Goal: Task Accomplishment & Management: Manage account settings

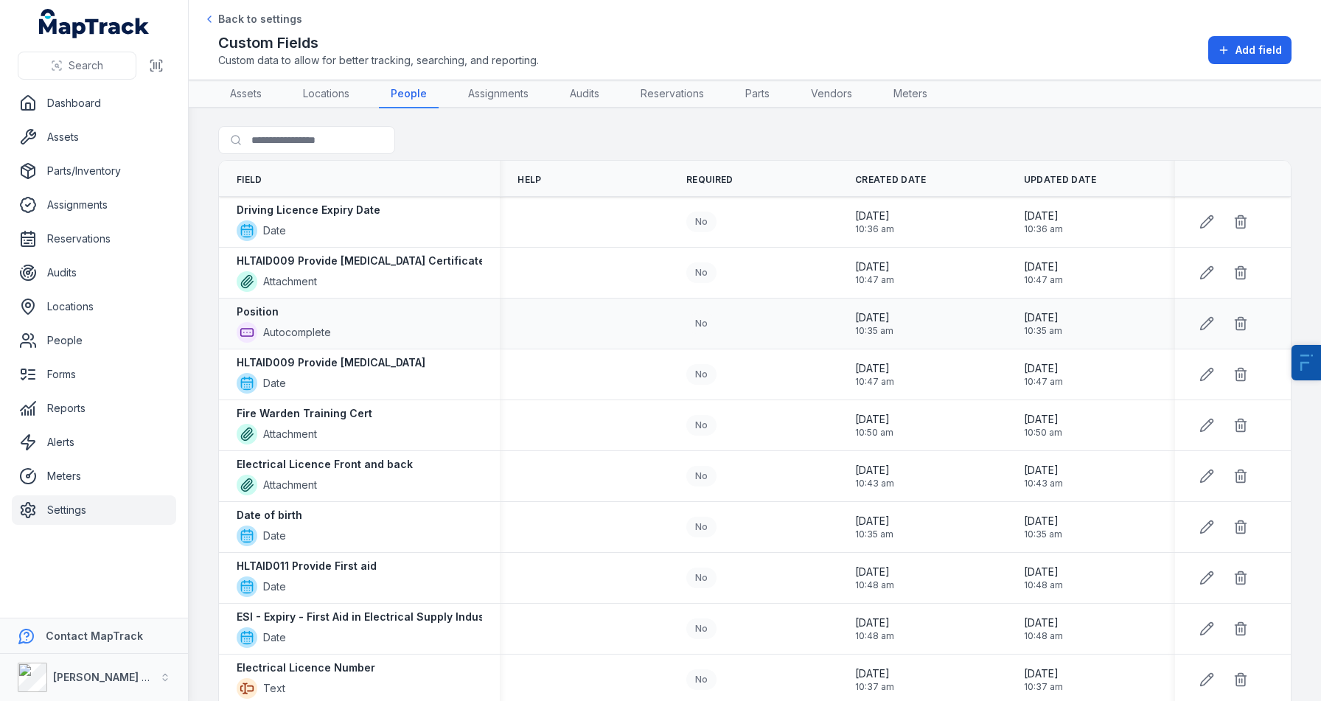
scroll to position [973, 0]
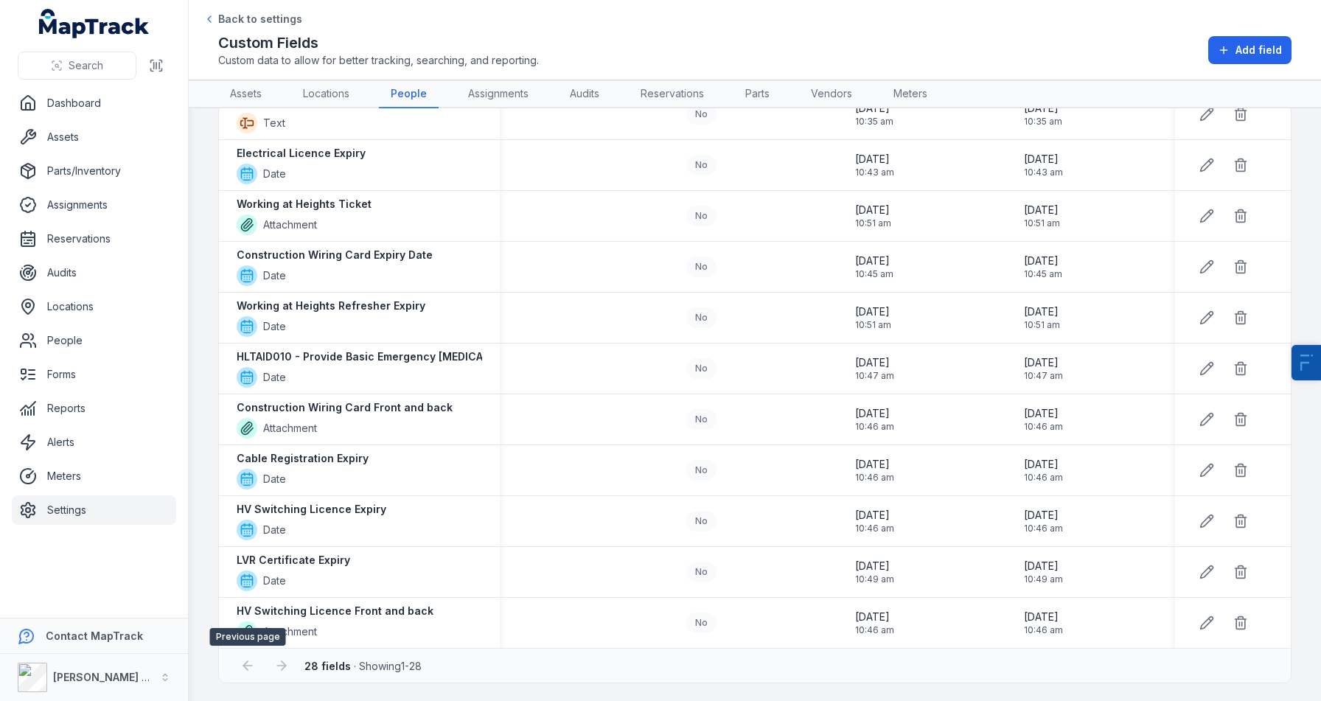
click at [248, 667] on div at bounding box center [248, 666] width 28 height 28
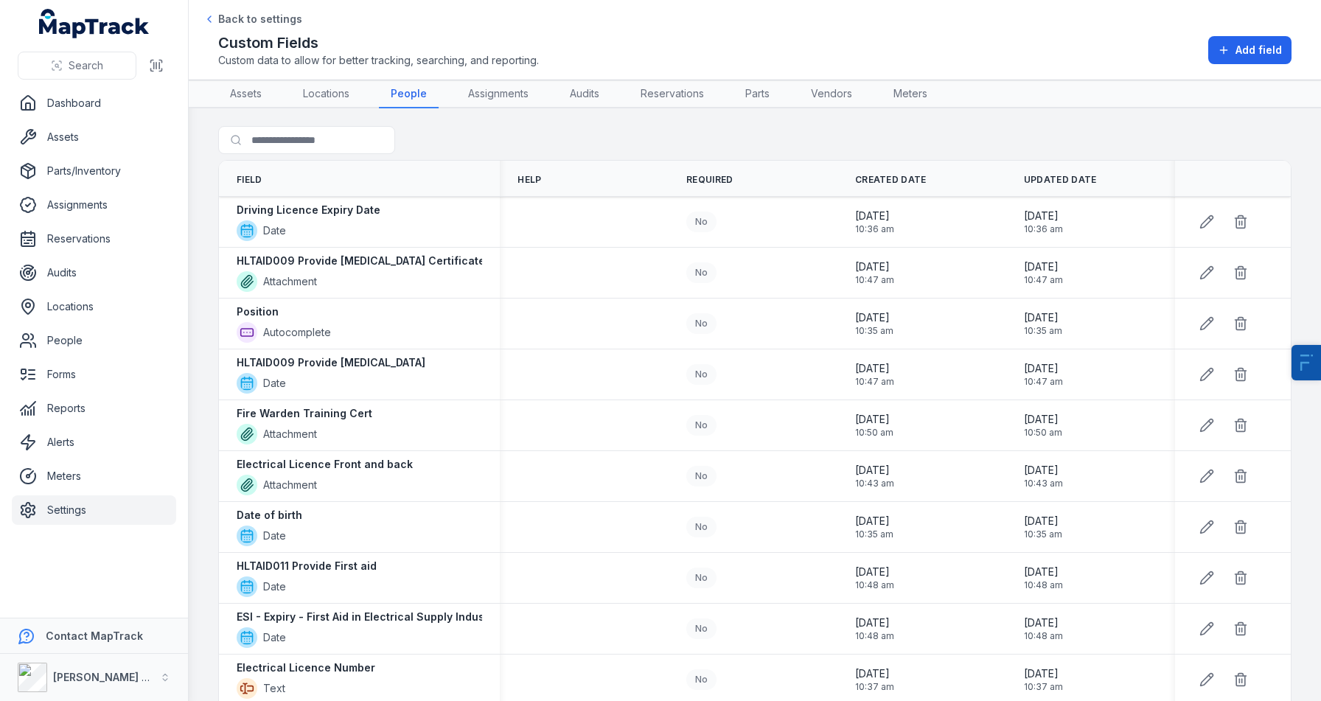
click at [59, 512] on link "Settings" at bounding box center [94, 510] width 164 height 29
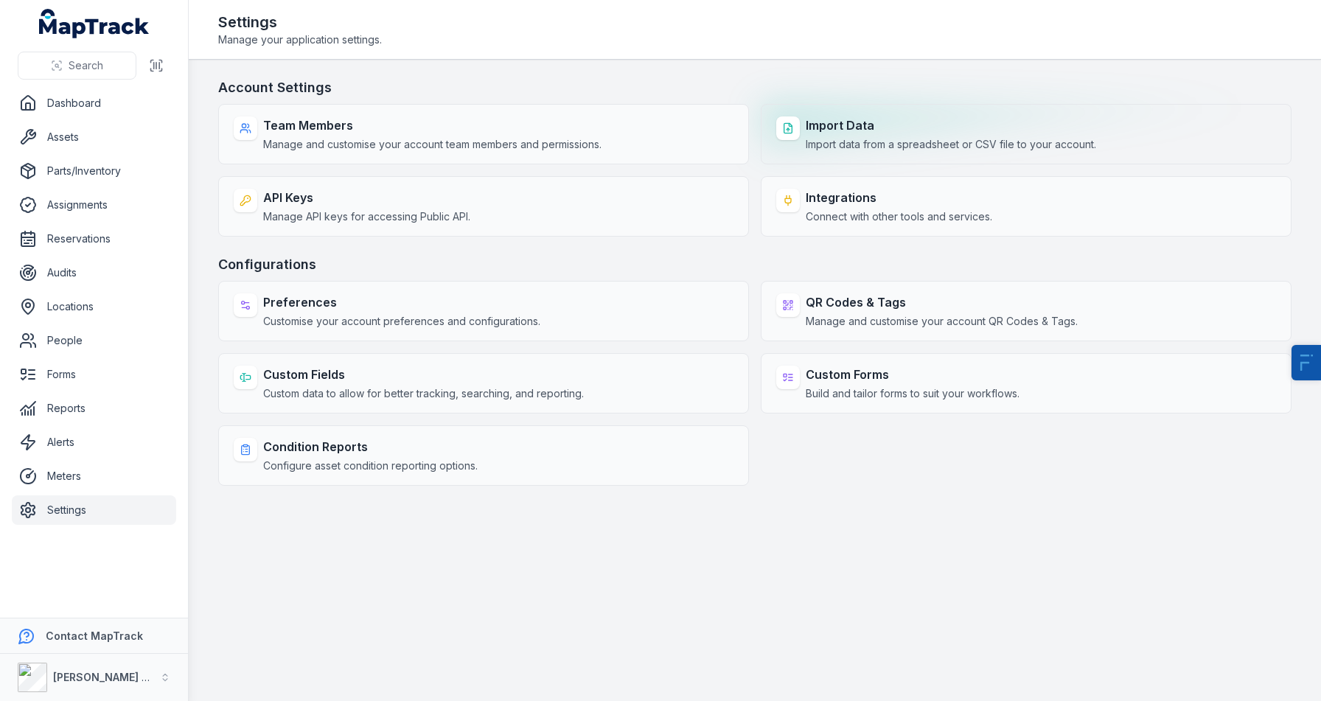
click at [842, 122] on strong "Import Data" at bounding box center [951, 126] width 291 height 18
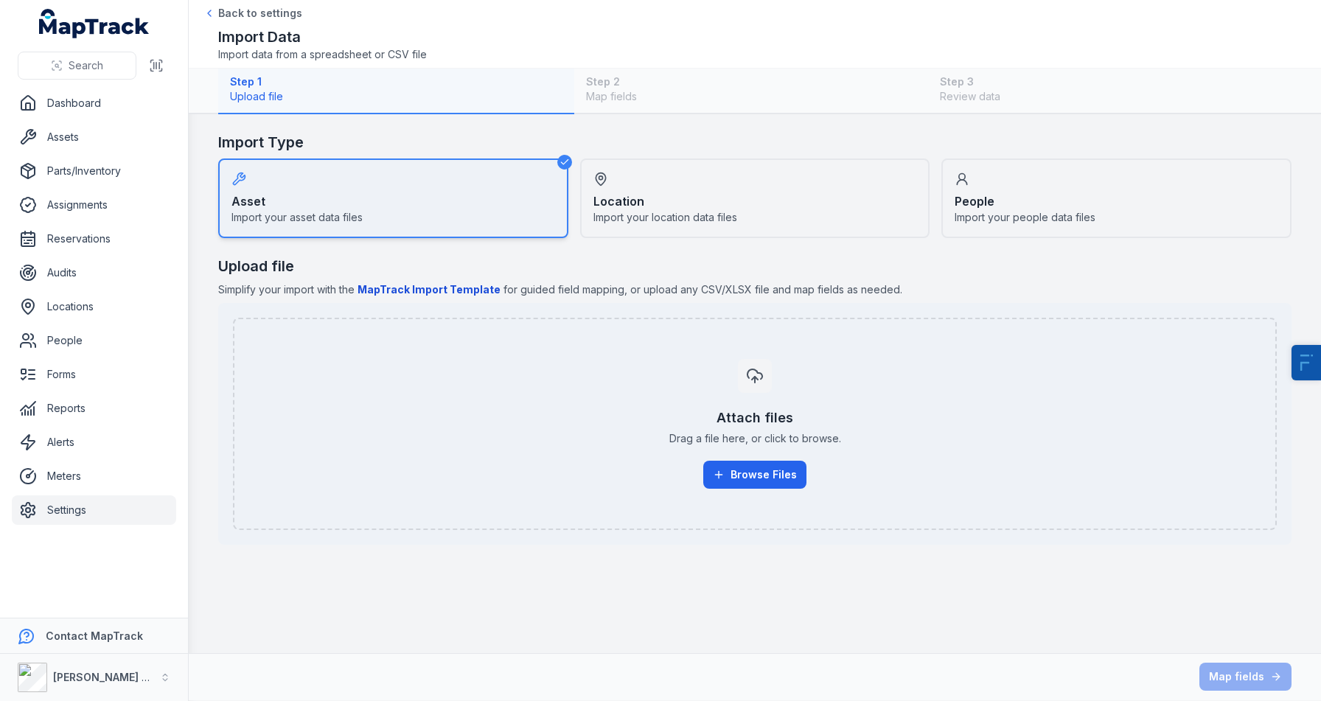
click at [770, 449] on div "Attach files Drag a file here, or click to browse. Browse Files" at bounding box center [755, 423] width 1012 height 153
click at [1049, 196] on div "People Import your people data files" at bounding box center [1117, 199] width 350 height 80
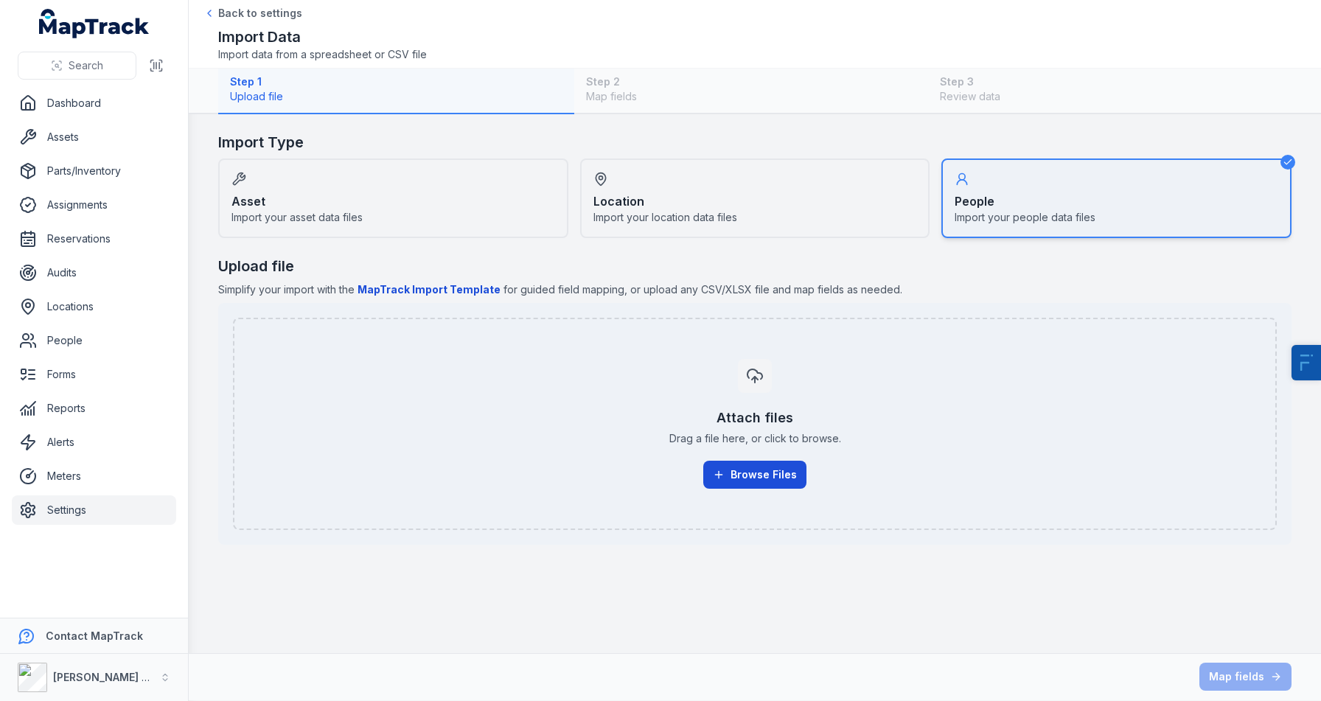
click at [764, 479] on button "Browse Files" at bounding box center [754, 475] width 103 height 28
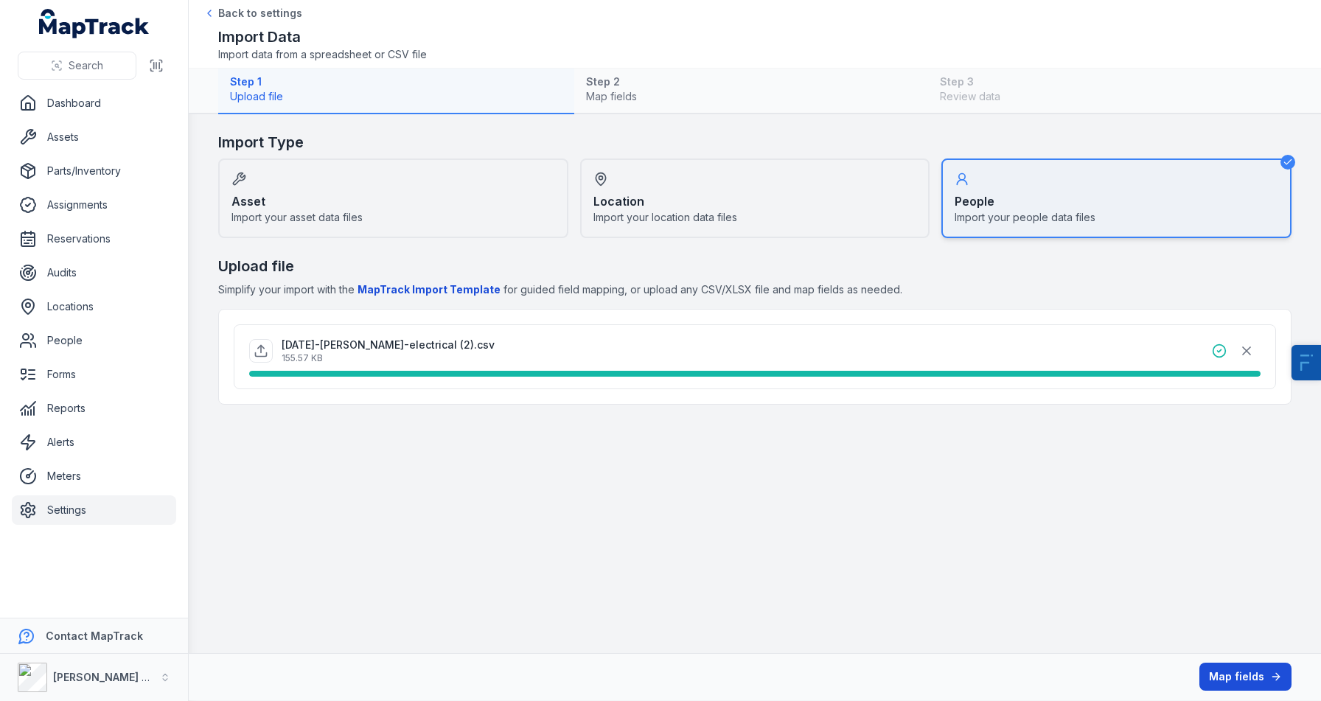
click at [1218, 672] on button "Map fields" at bounding box center [1246, 677] width 92 height 28
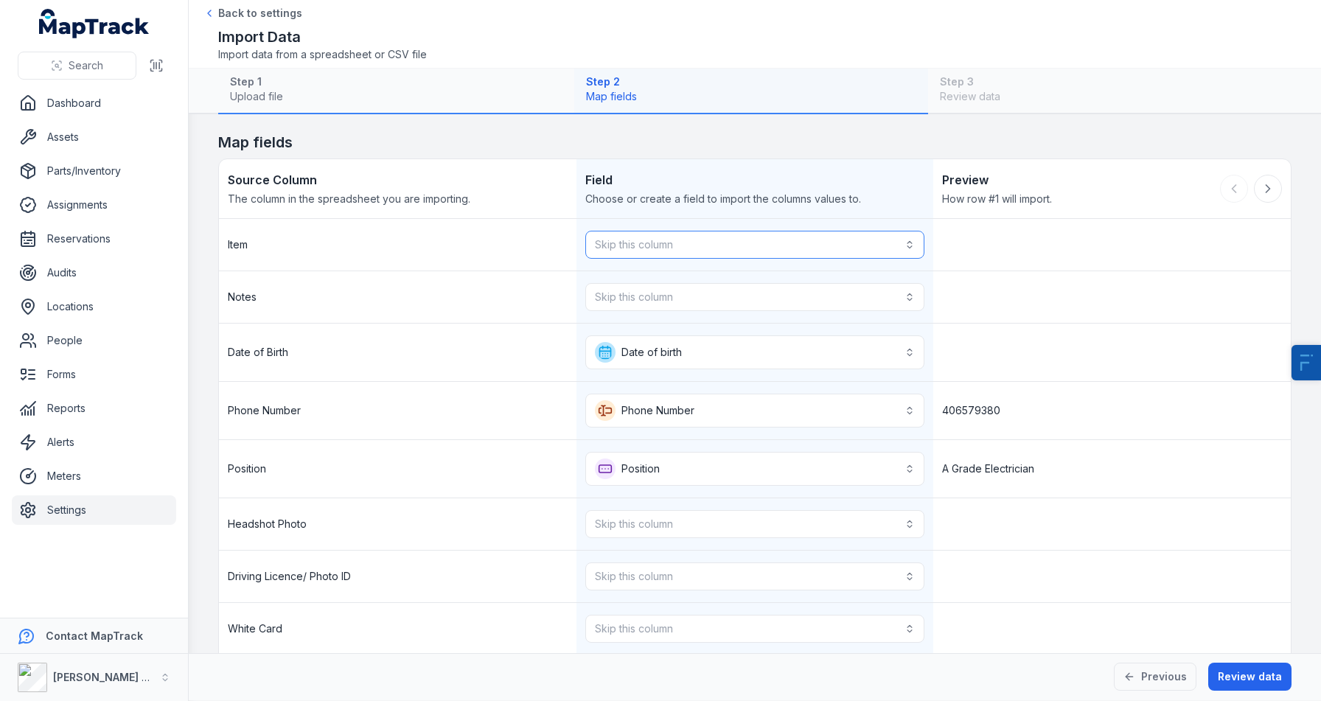
click at [644, 258] on button "Skip this column" at bounding box center [755, 245] width 340 height 28
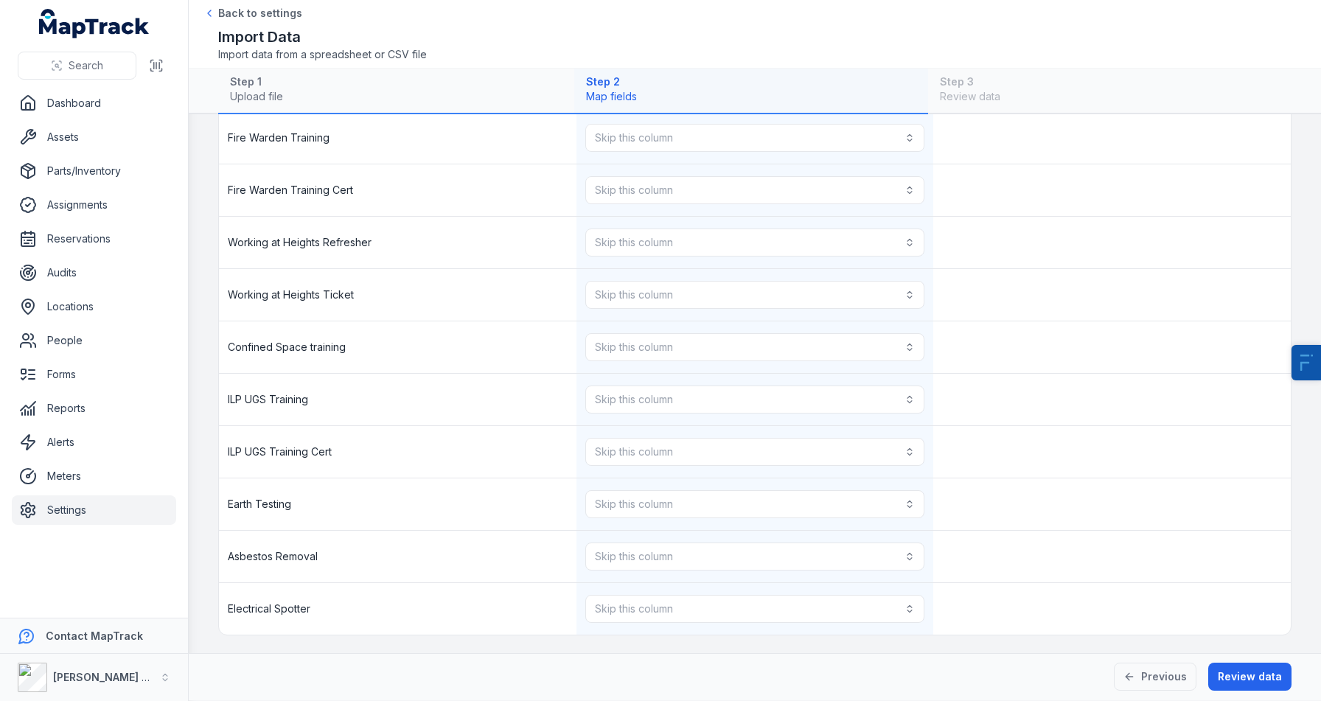
scroll to position [1753, 0]
click at [622, 395] on button "Skip this column" at bounding box center [755, 400] width 340 height 28
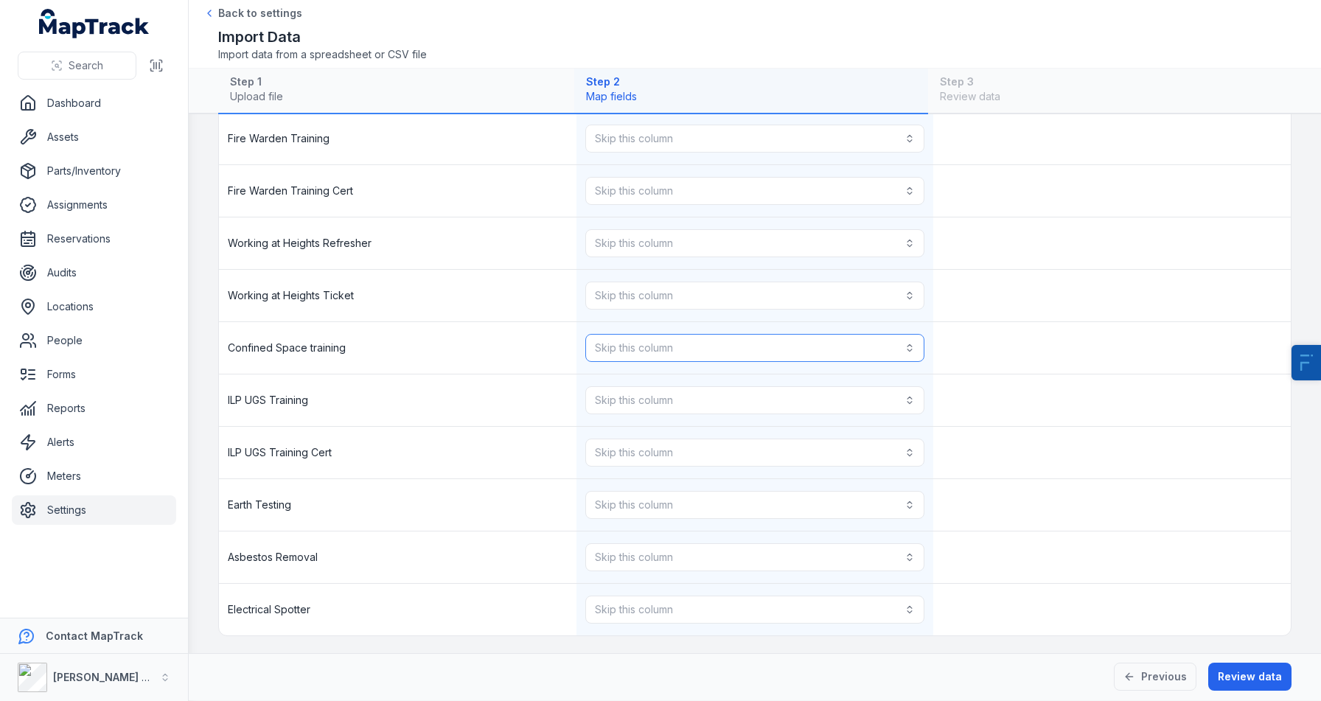
click at [662, 346] on button "Skip this column" at bounding box center [755, 348] width 340 height 28
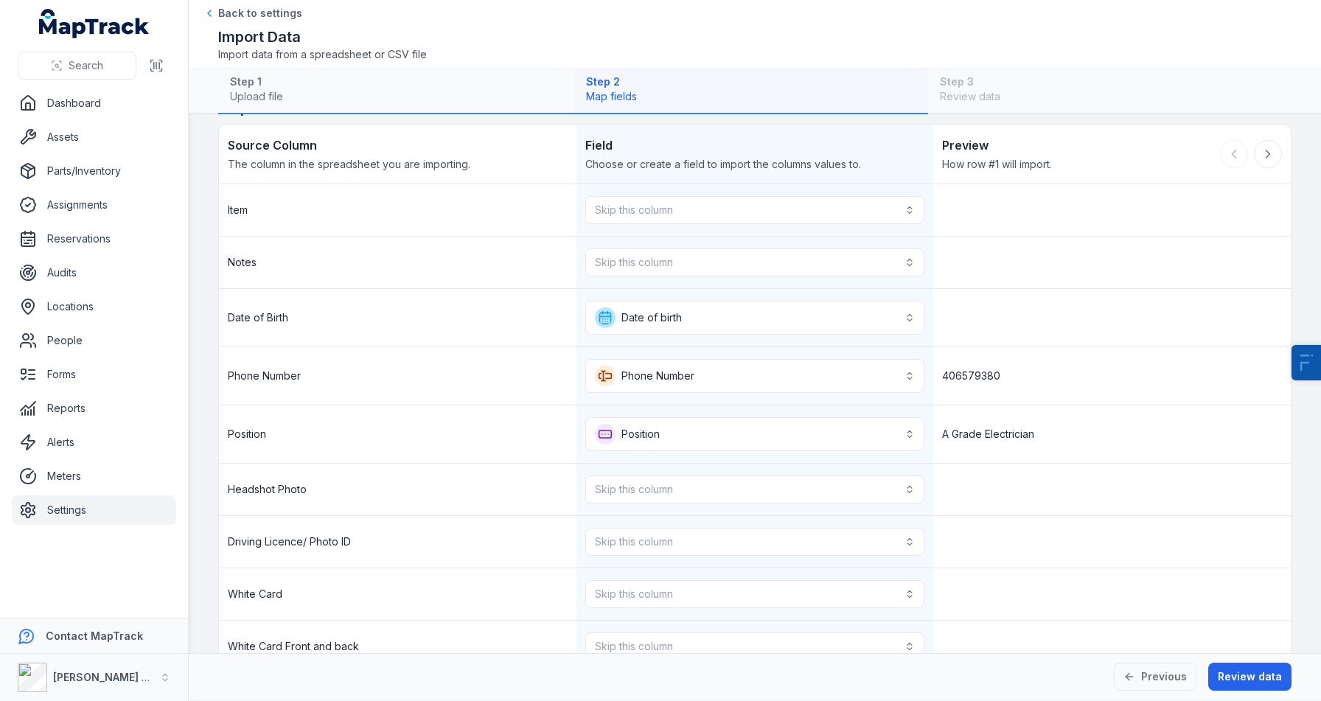
scroll to position [0, 0]
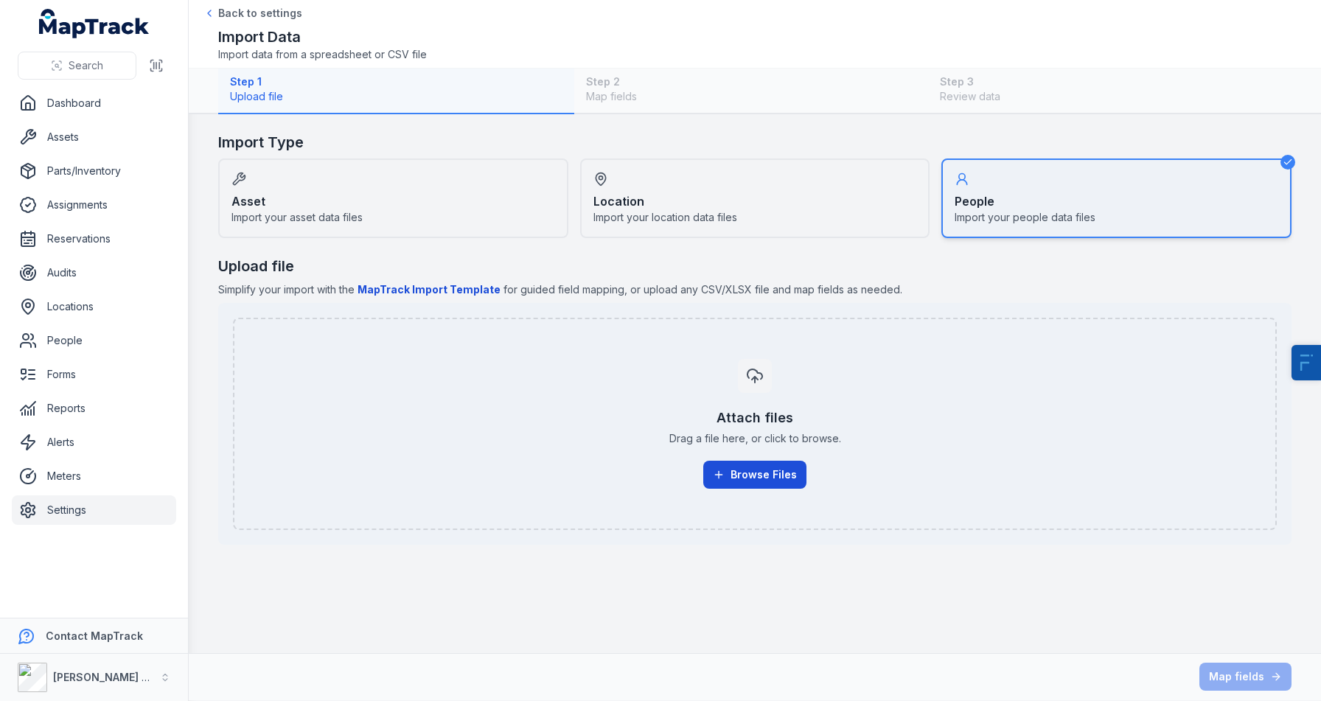
click at [726, 482] on button "Browse Files" at bounding box center [754, 475] width 103 height 28
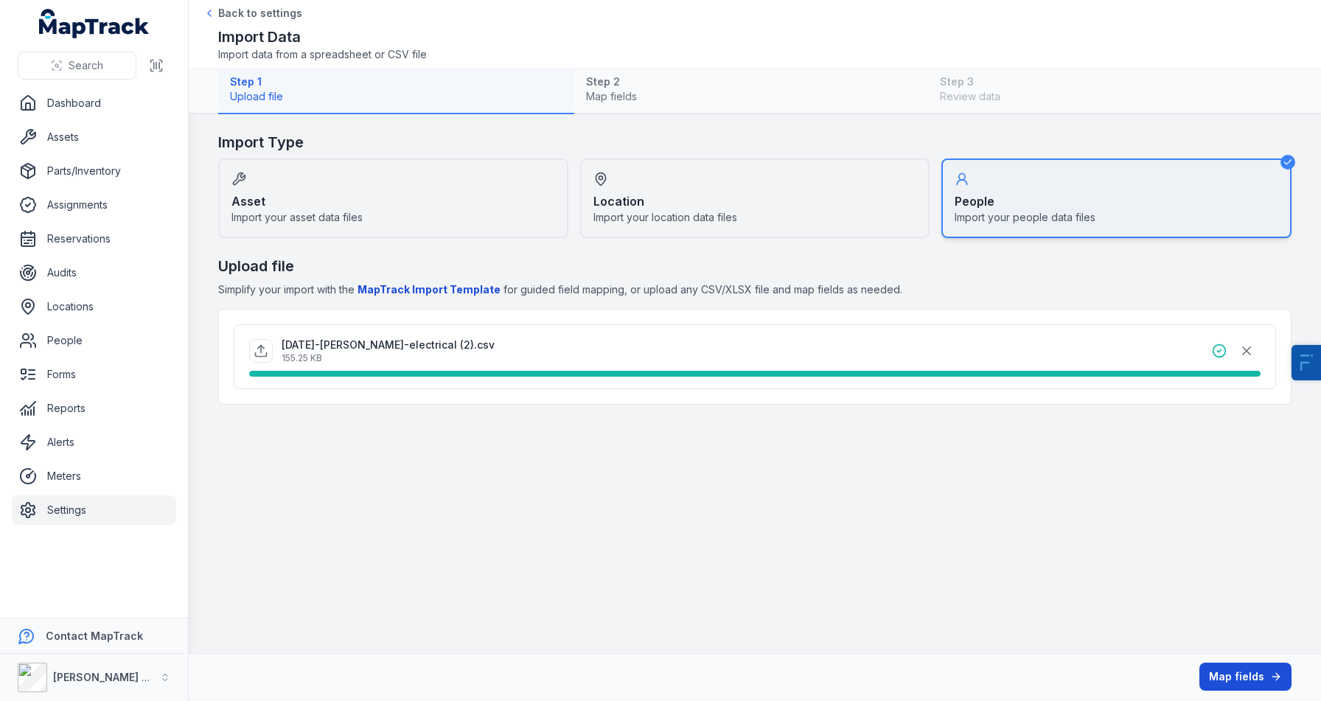
click at [1254, 674] on button "Map fields" at bounding box center [1246, 677] width 92 height 28
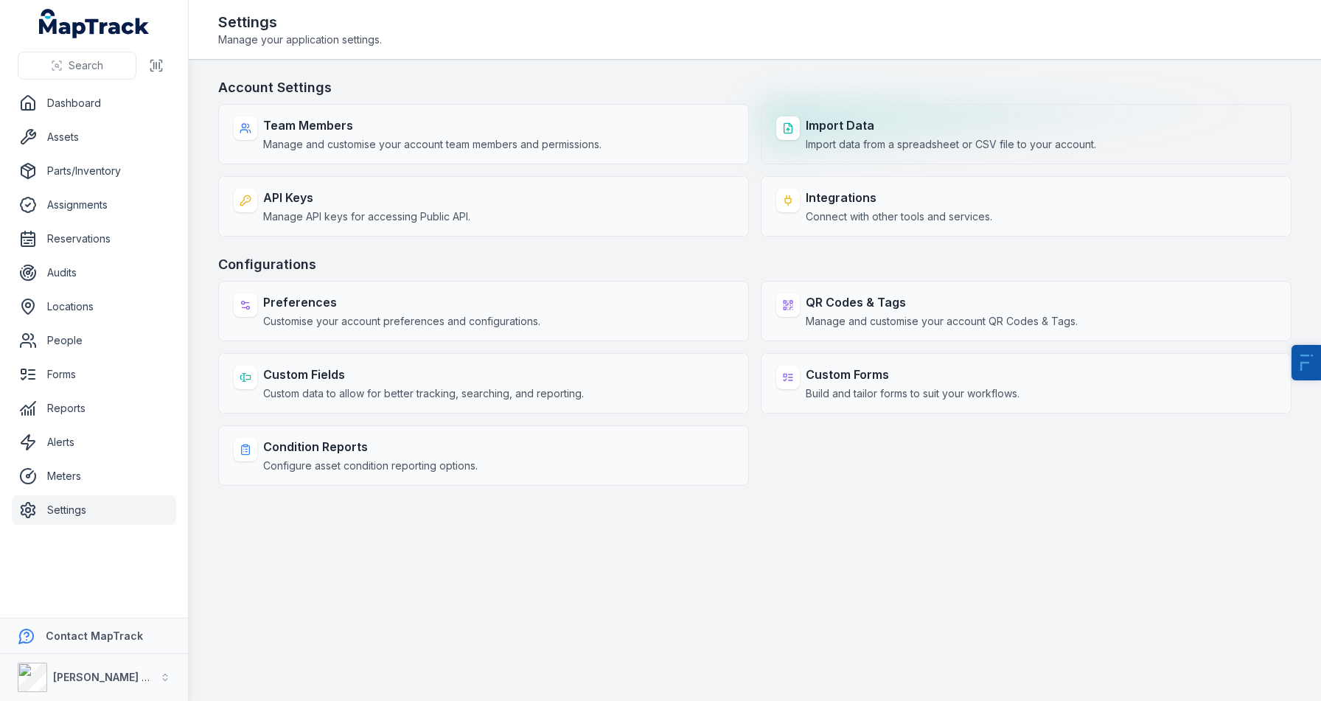
click at [813, 136] on div "Import Data Import data from a spreadsheet or CSV file to your account." at bounding box center [951, 134] width 291 height 35
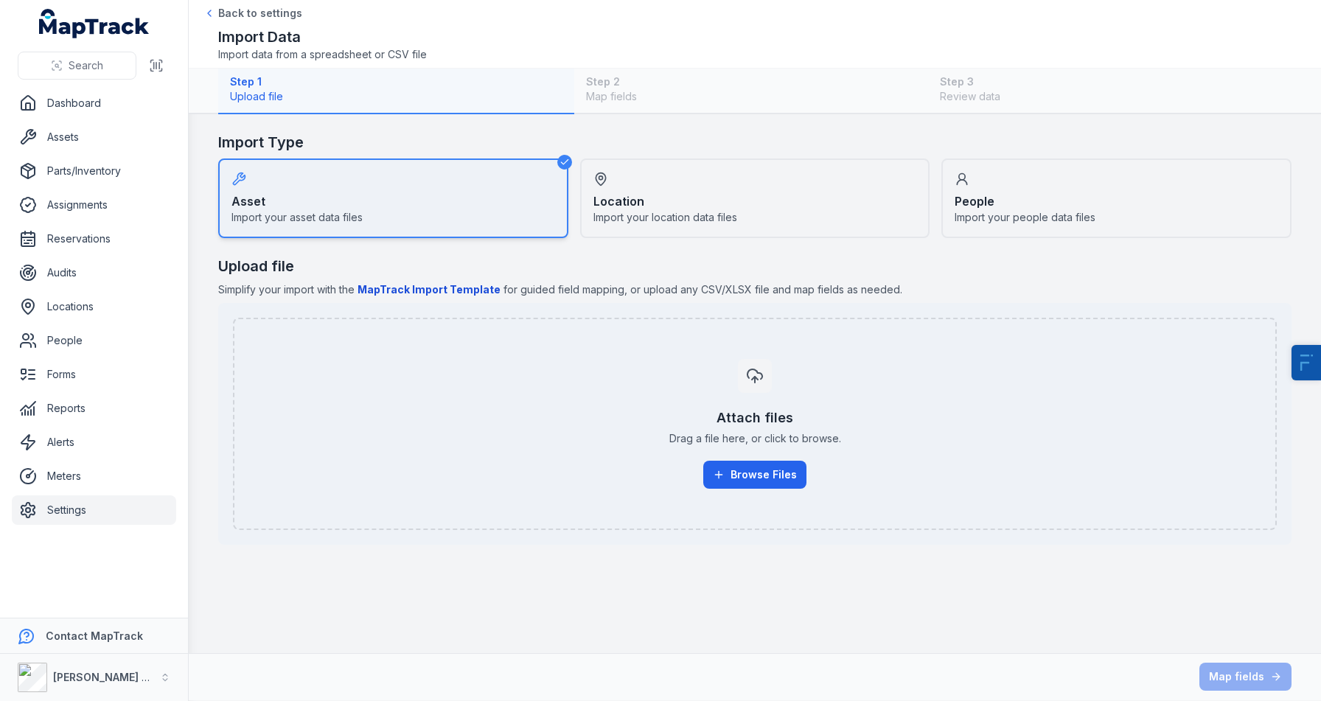
click at [1050, 177] on div "People Import your people data files" at bounding box center [1117, 199] width 350 height 80
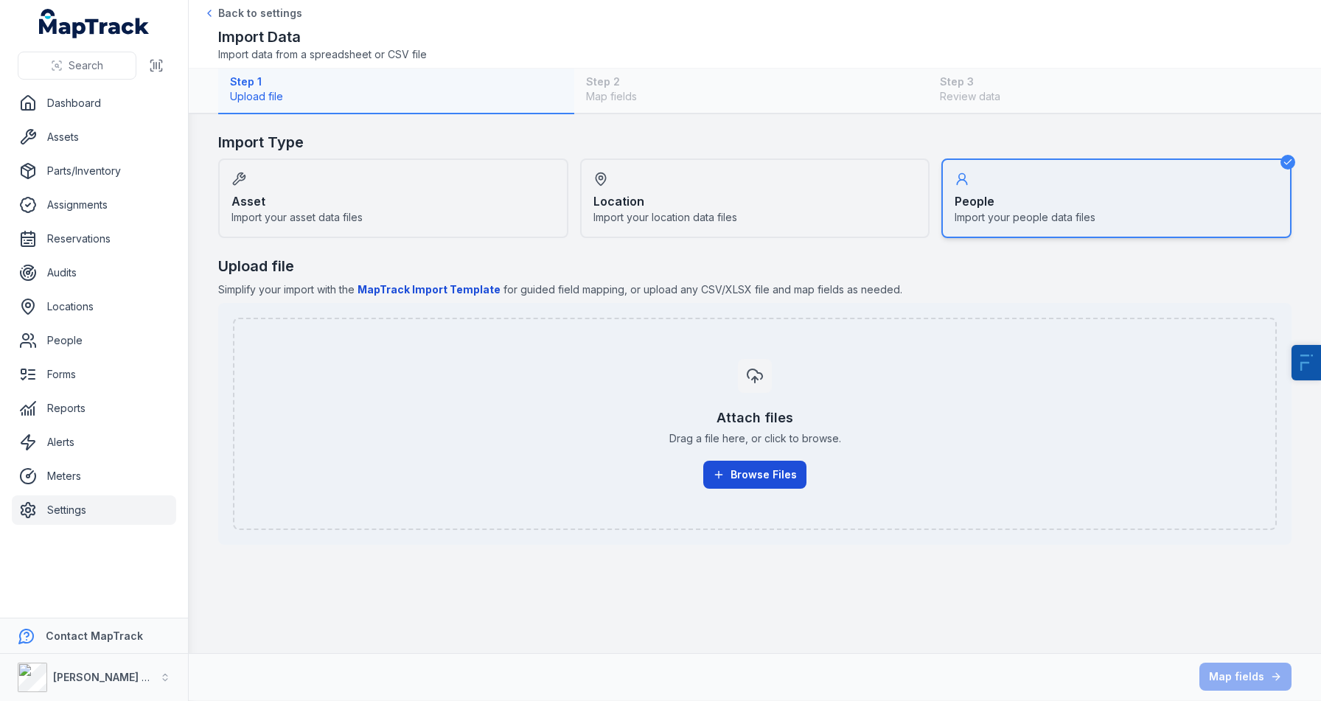
click at [764, 480] on button "Browse Files" at bounding box center [754, 475] width 103 height 28
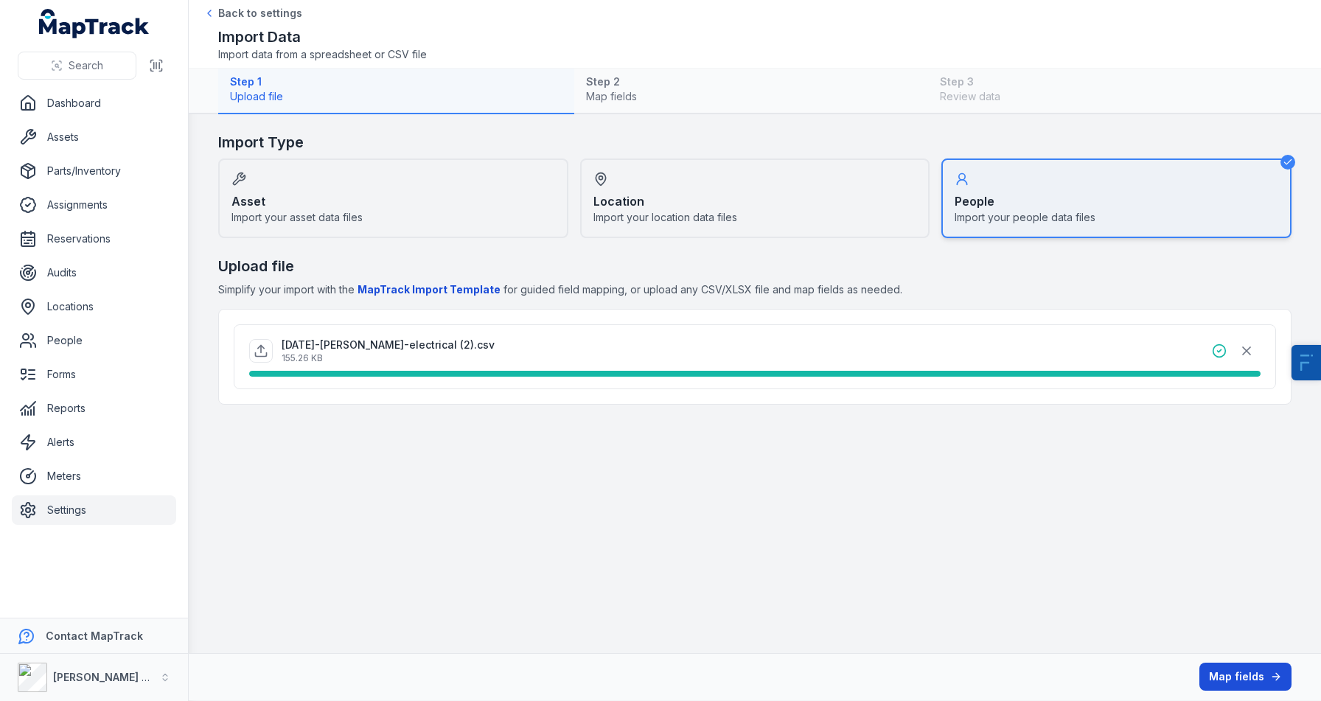
click at [1203, 684] on button "Map fields" at bounding box center [1246, 677] width 92 height 28
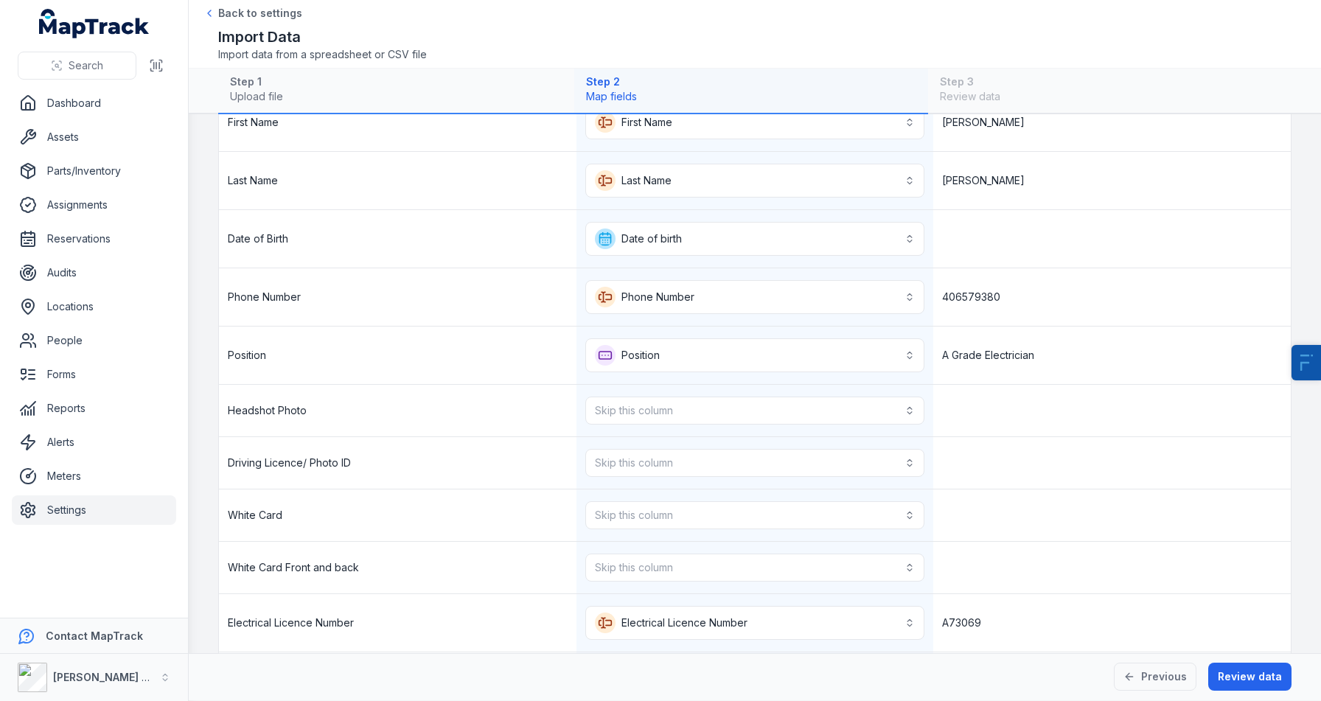
scroll to position [233, 0]
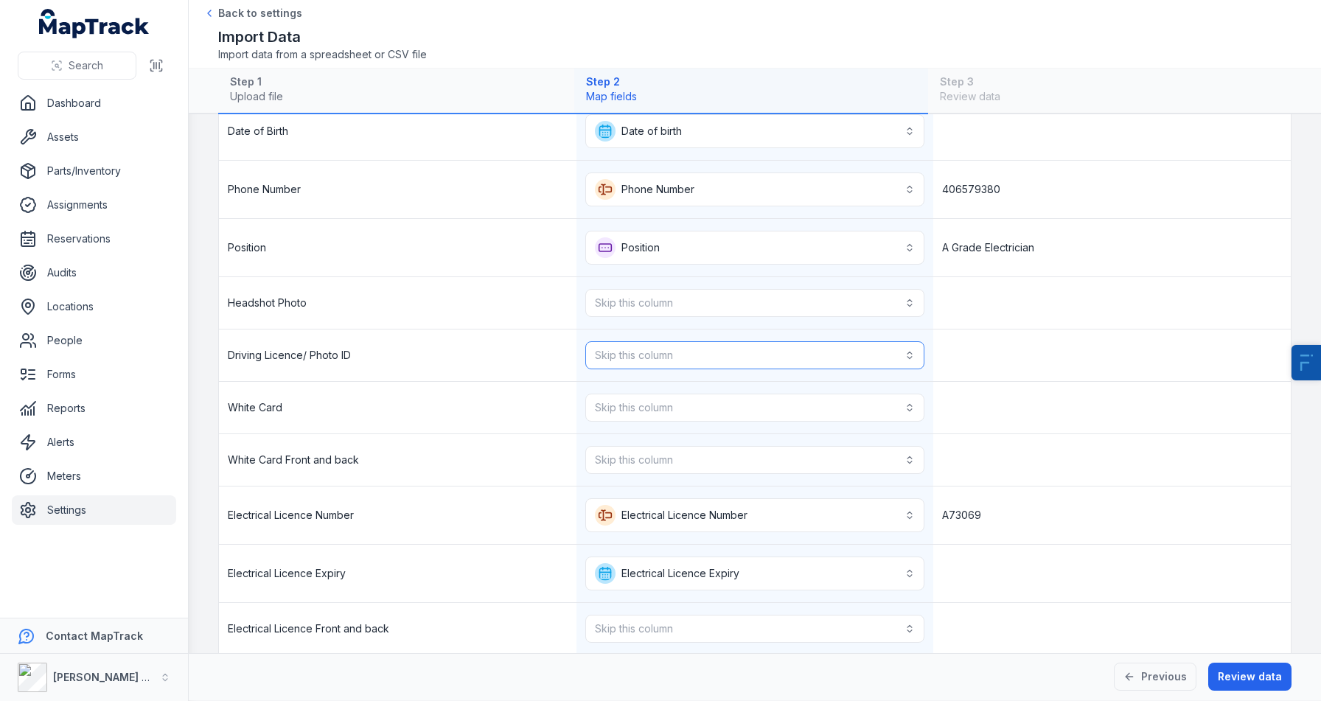
click at [630, 352] on button "Skip this column" at bounding box center [755, 355] width 340 height 28
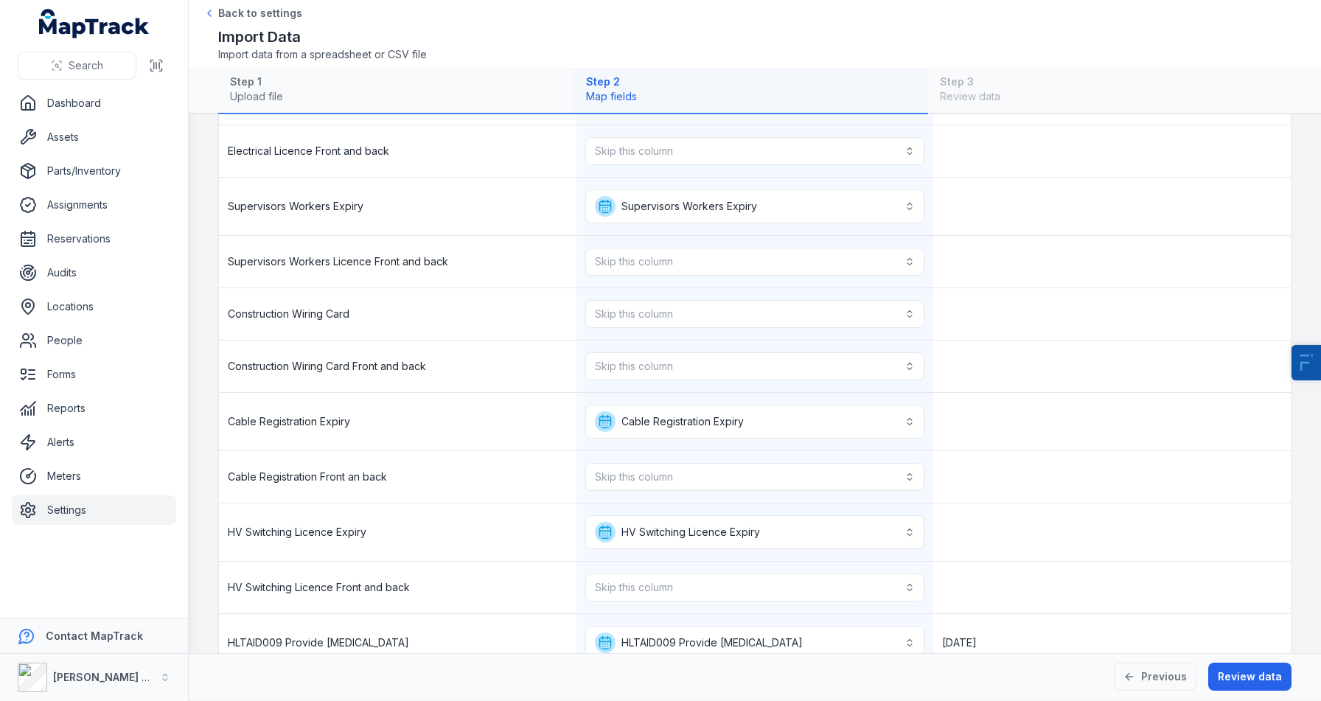
scroll to position [710, 0]
click at [619, 310] on button "Skip this column" at bounding box center [755, 315] width 340 height 28
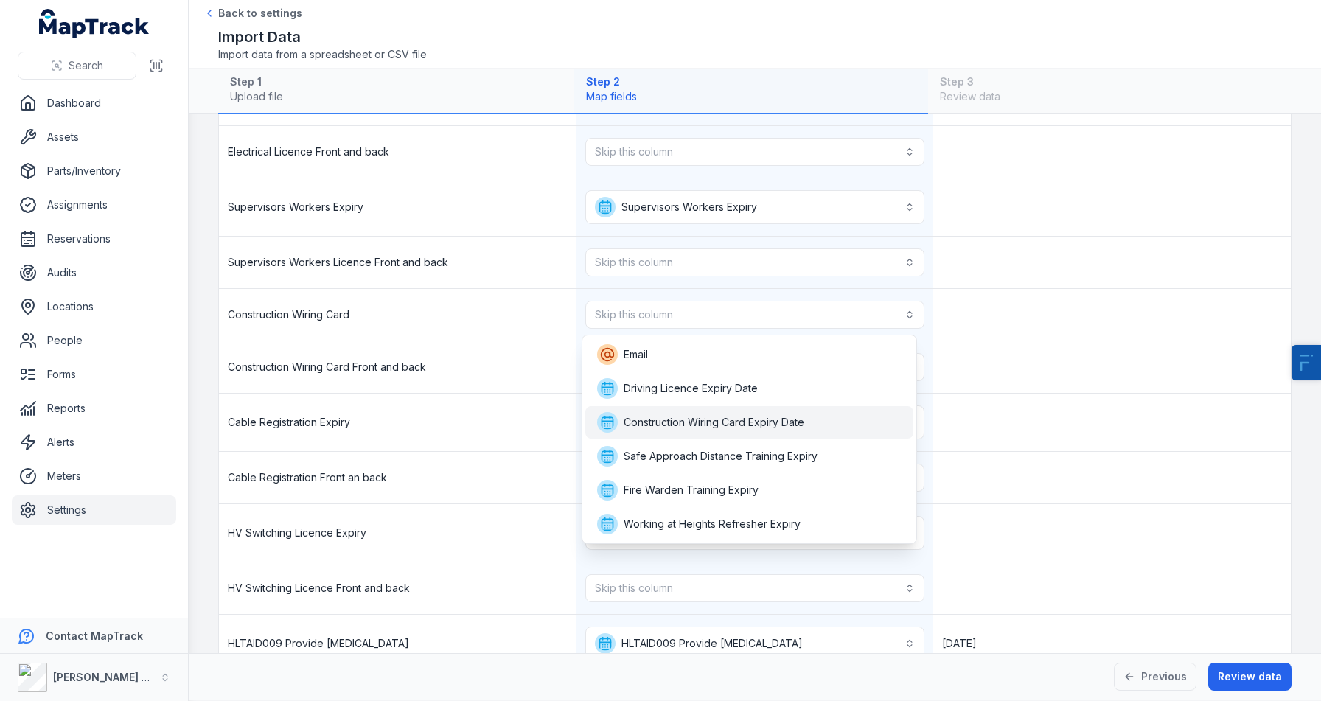
click at [738, 430] on span "Construction Wiring Card Expiry Date" at bounding box center [700, 422] width 207 height 21
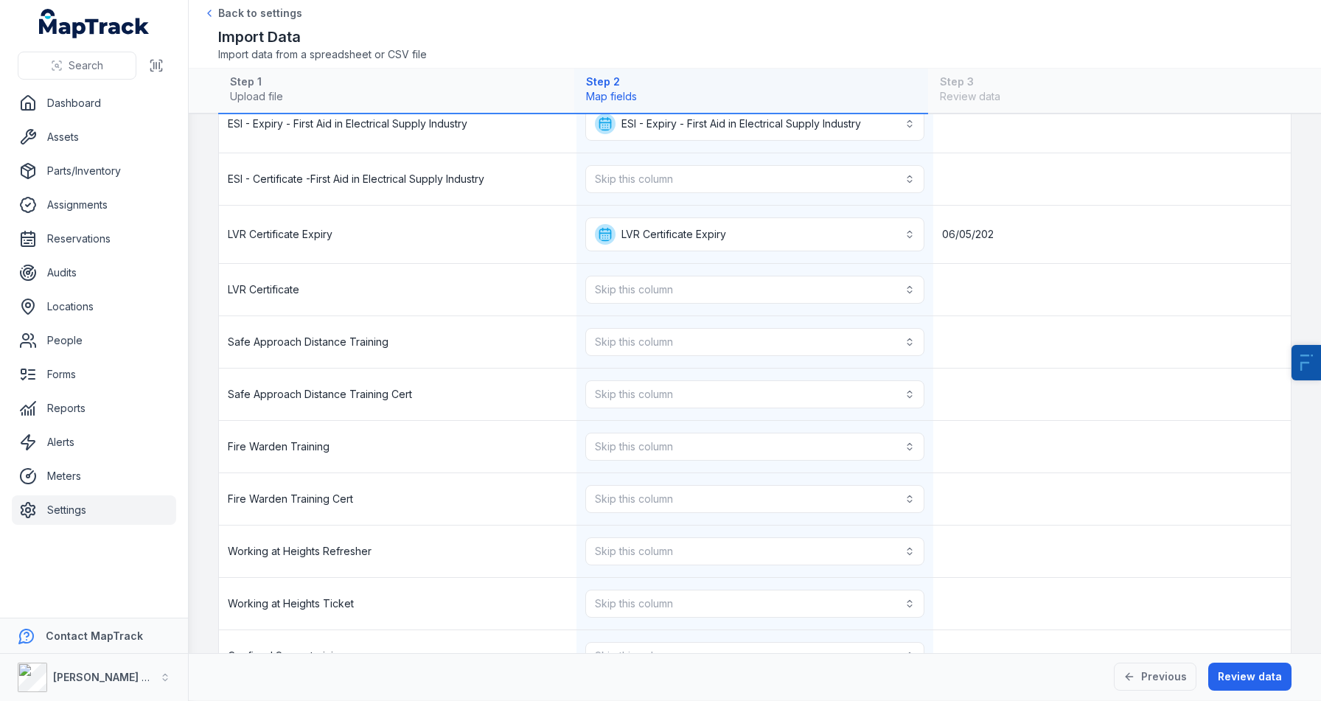
scroll to position [1487, 0]
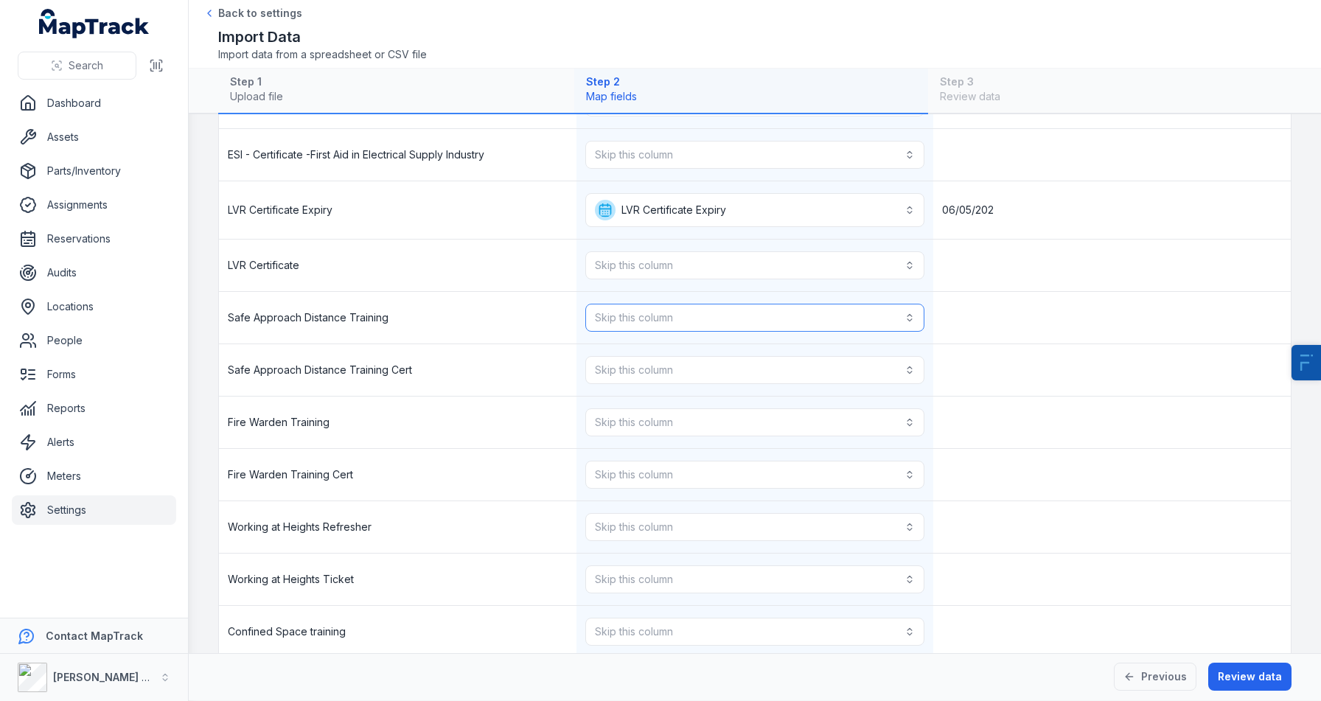
click at [664, 315] on button "Skip this column" at bounding box center [755, 318] width 340 height 28
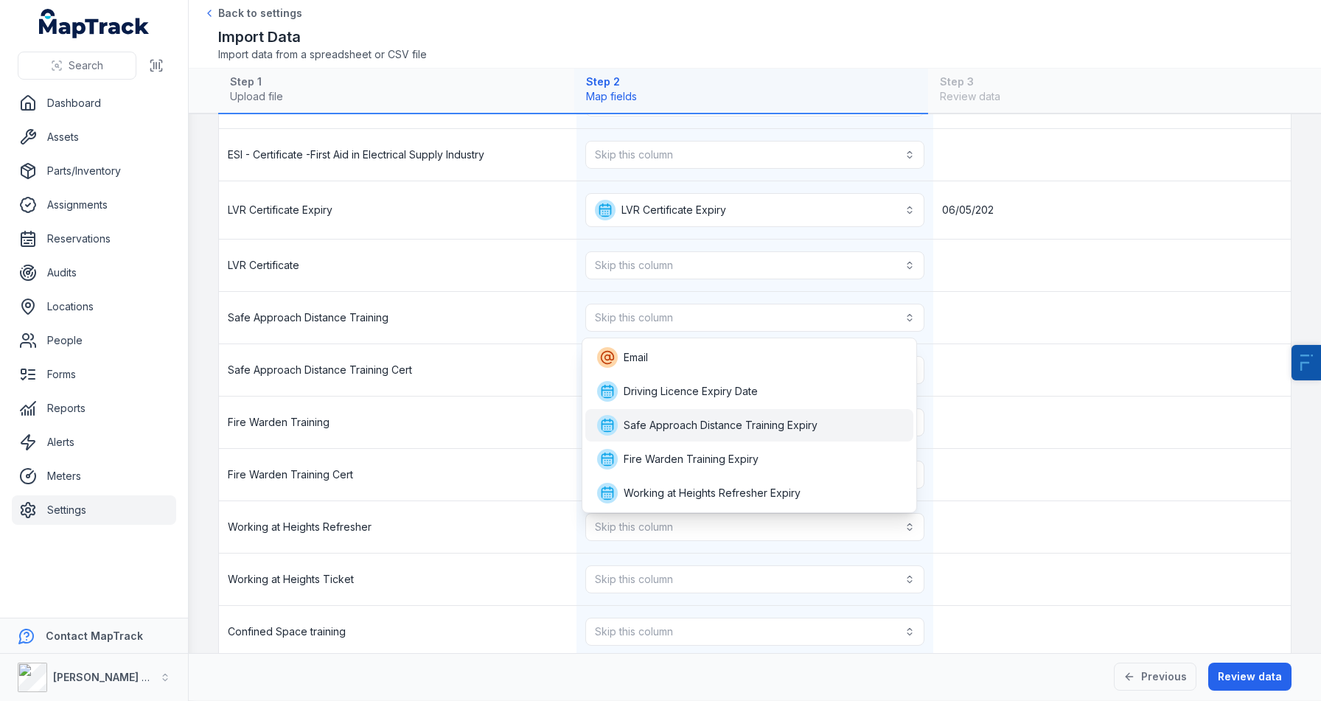
click at [693, 413] on div "Safe Approach Distance Training Expiry" at bounding box center [749, 425] width 329 height 32
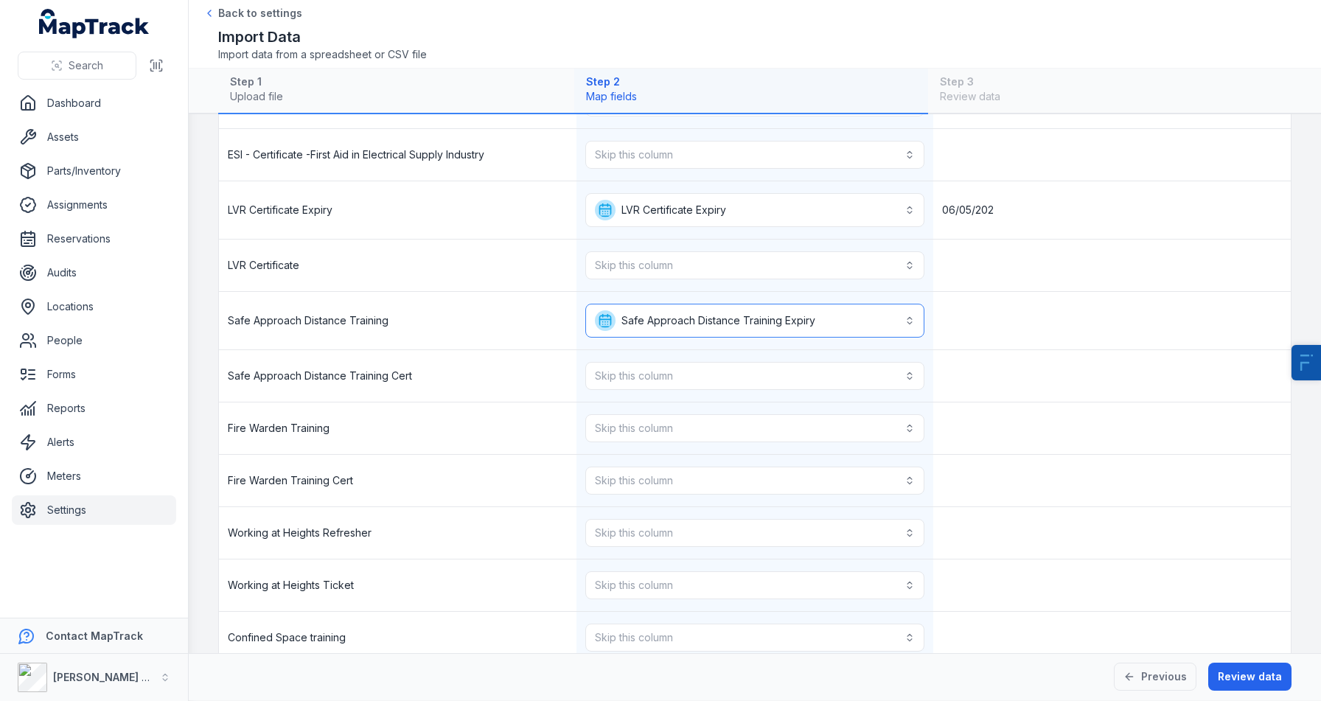
scroll to position [1571, 0]
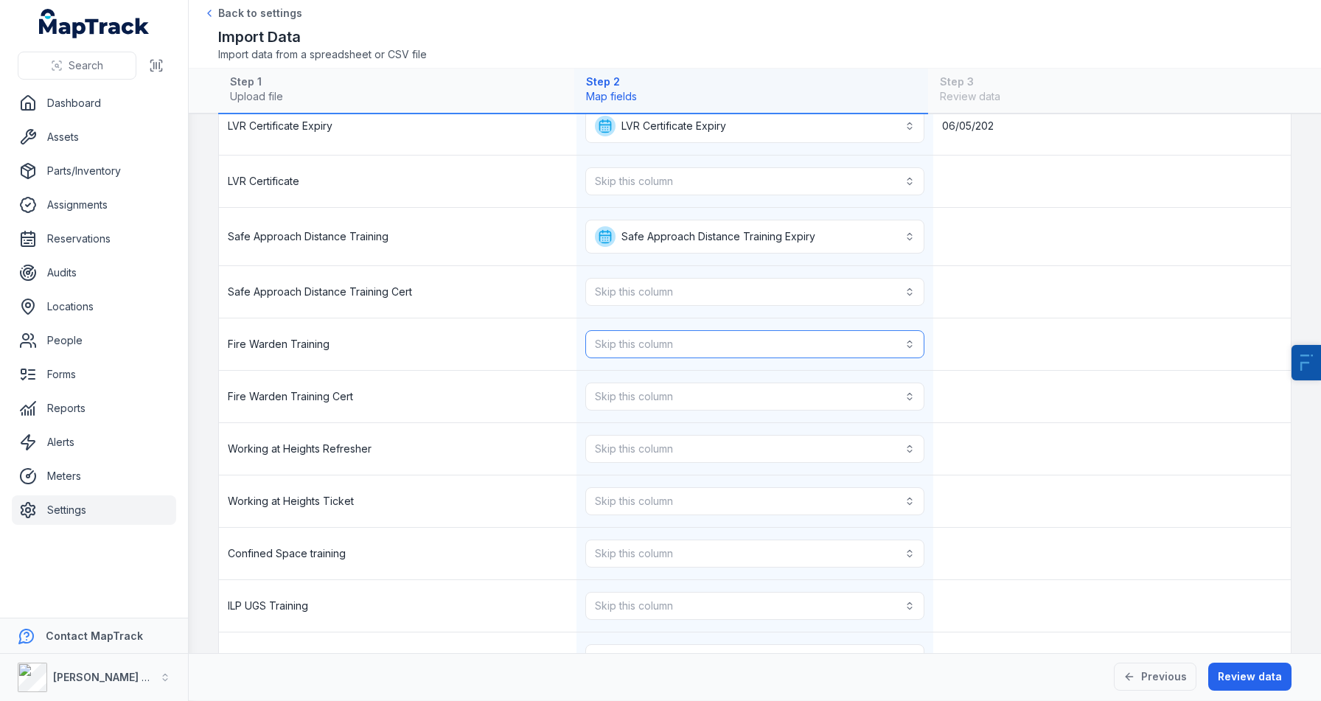
click at [717, 338] on button "Skip this column" at bounding box center [755, 344] width 340 height 28
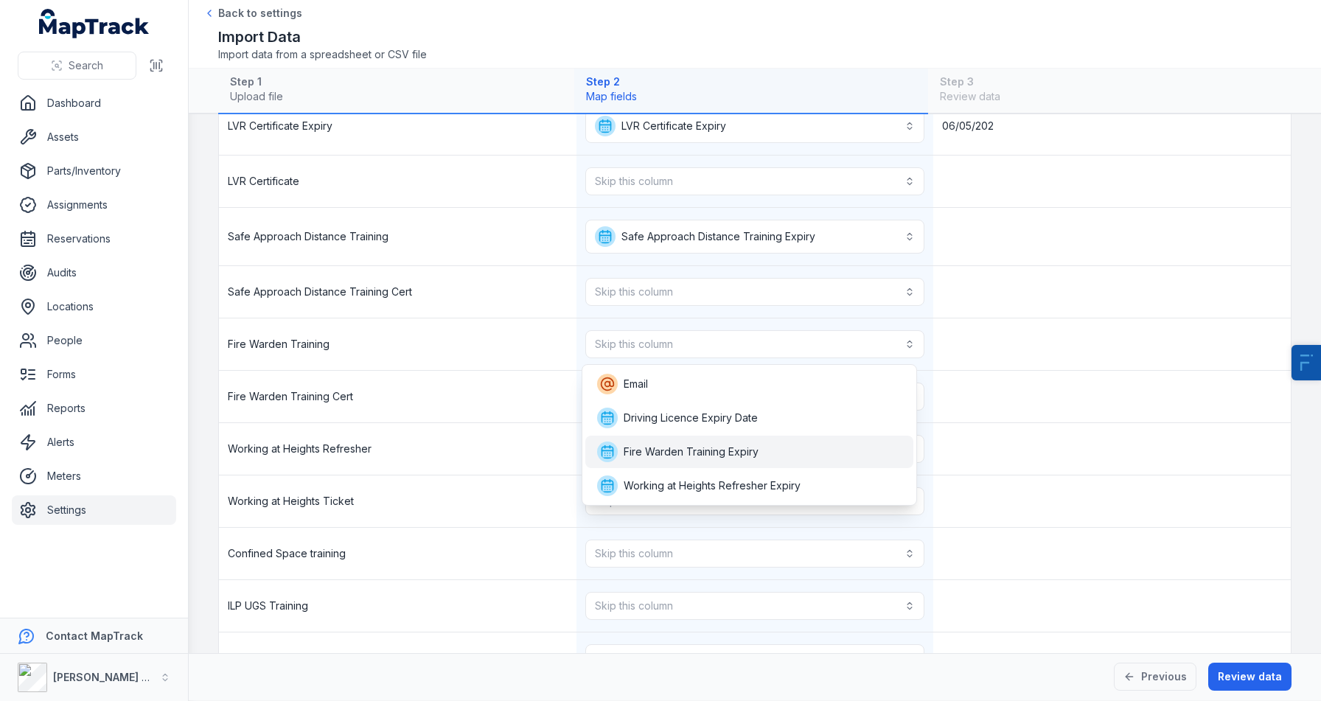
click at [708, 456] on span "Fire Warden Training Expiry" at bounding box center [691, 452] width 135 height 15
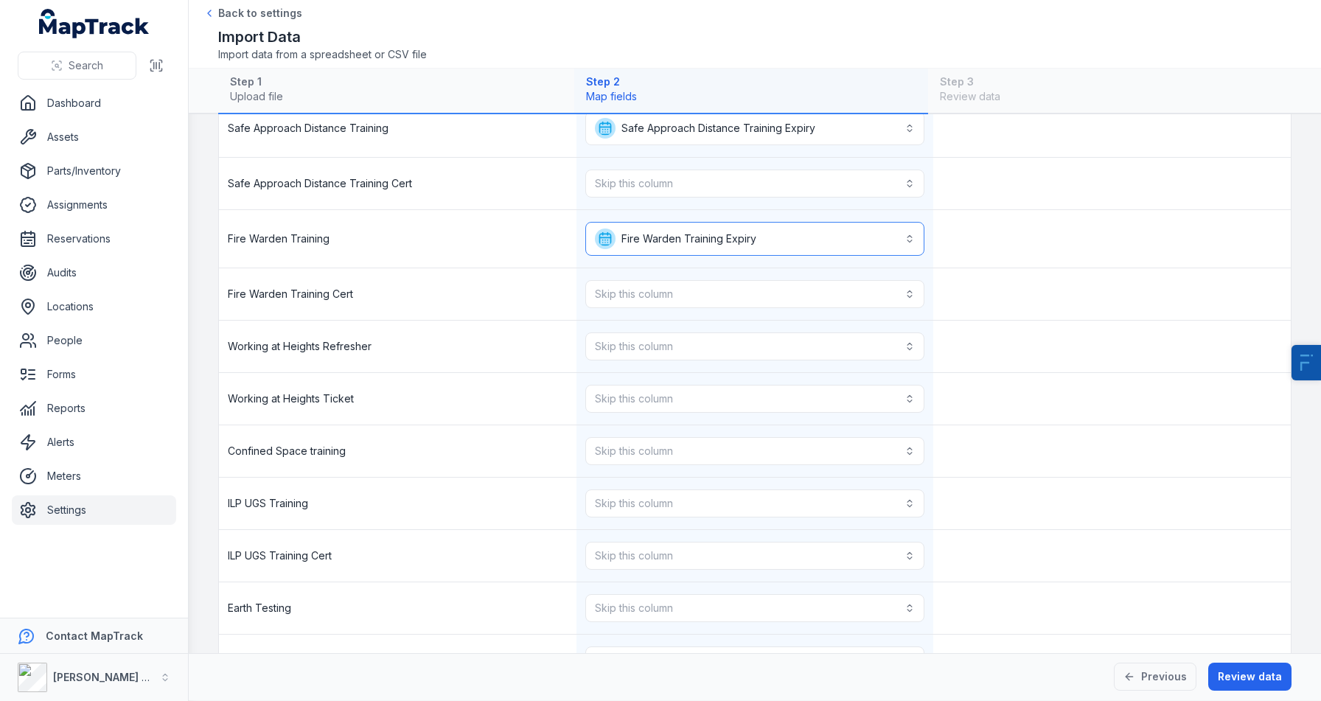
scroll to position [1682, 0]
click at [686, 340] on button "Skip this column" at bounding box center [755, 344] width 340 height 28
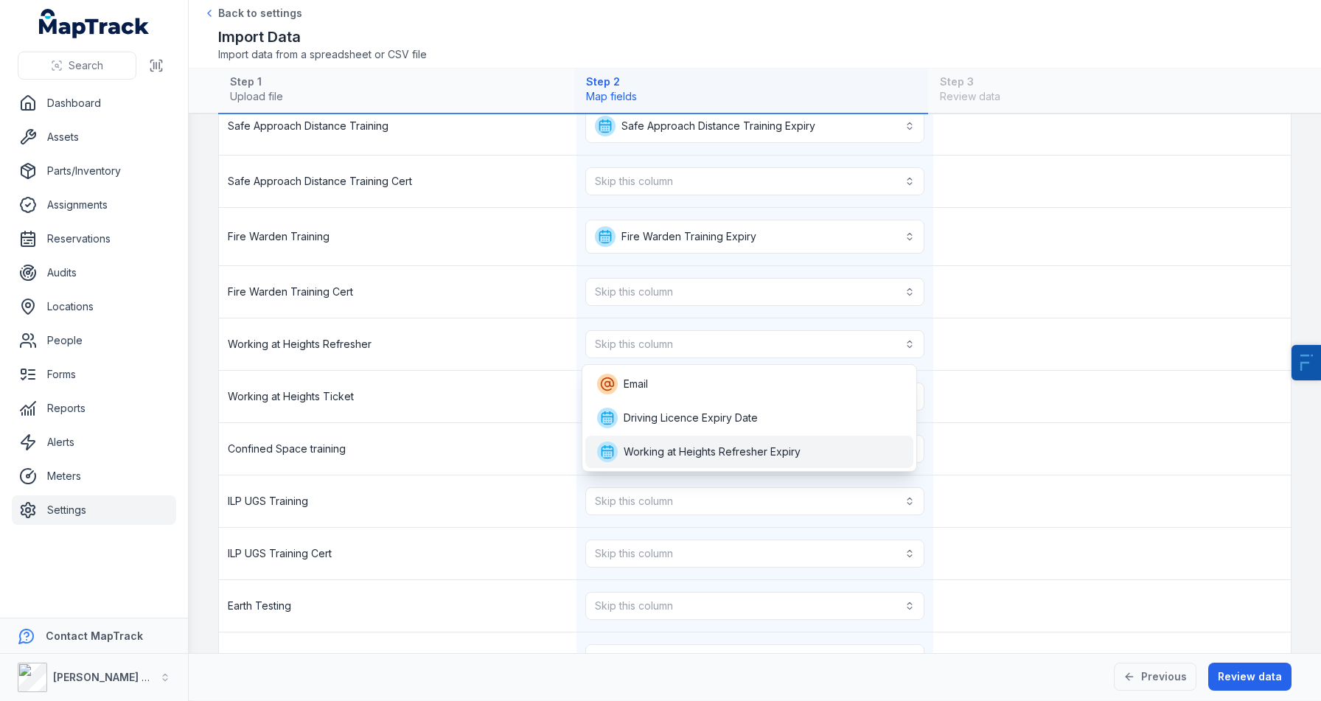
click at [698, 462] on span "Working at Heights Refresher Expiry" at bounding box center [699, 452] width 204 height 21
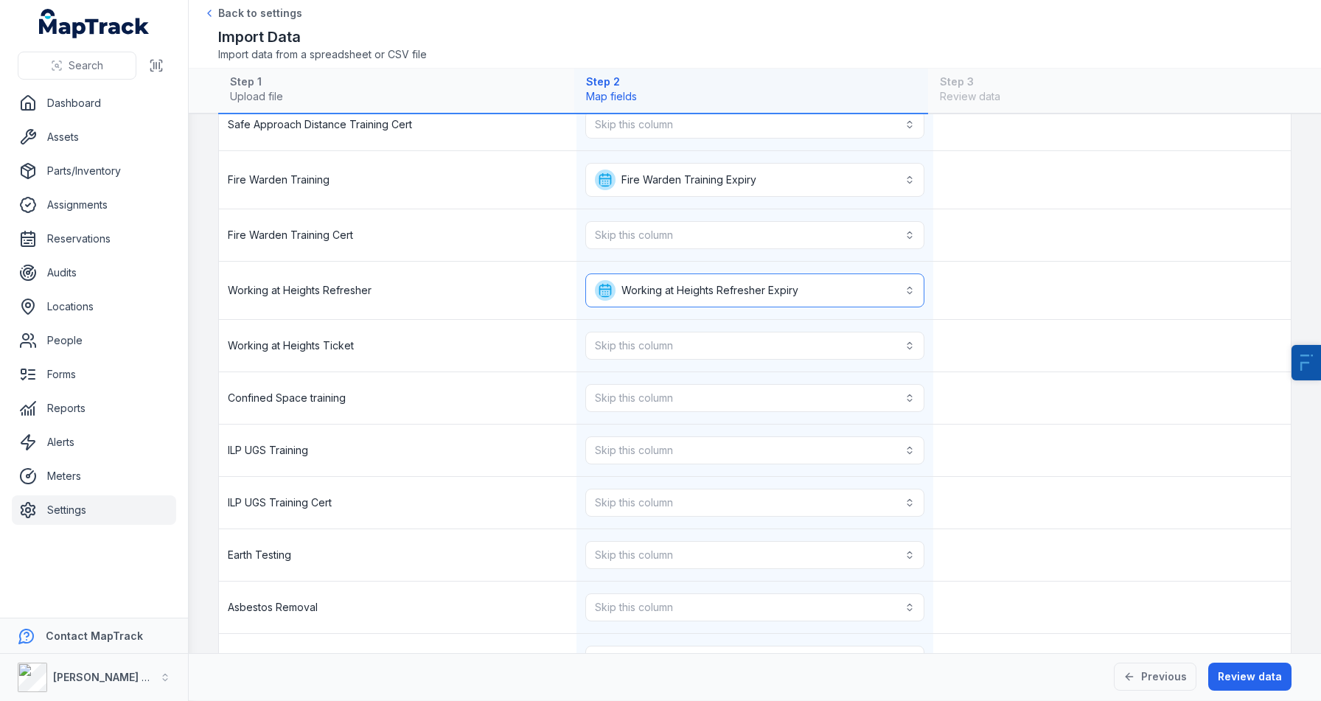
scroll to position [1748, 0]
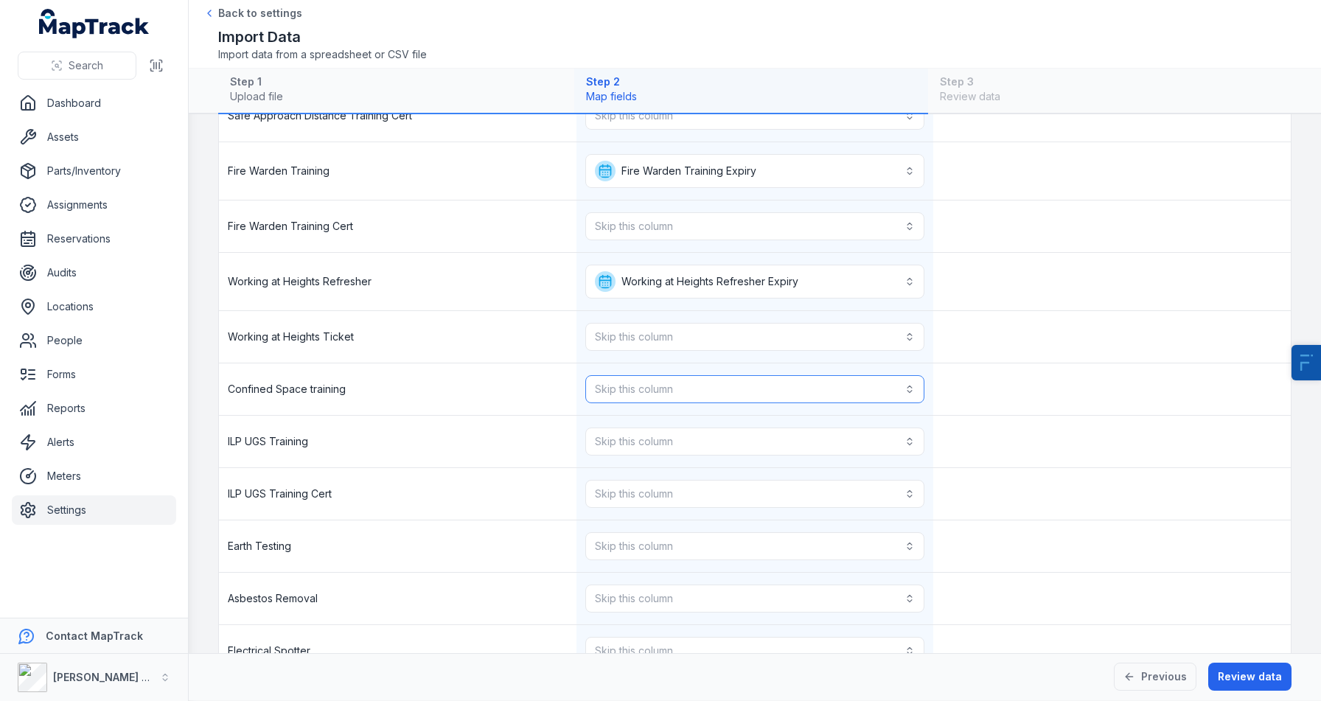
click at [708, 387] on button "Skip this column" at bounding box center [755, 389] width 340 height 28
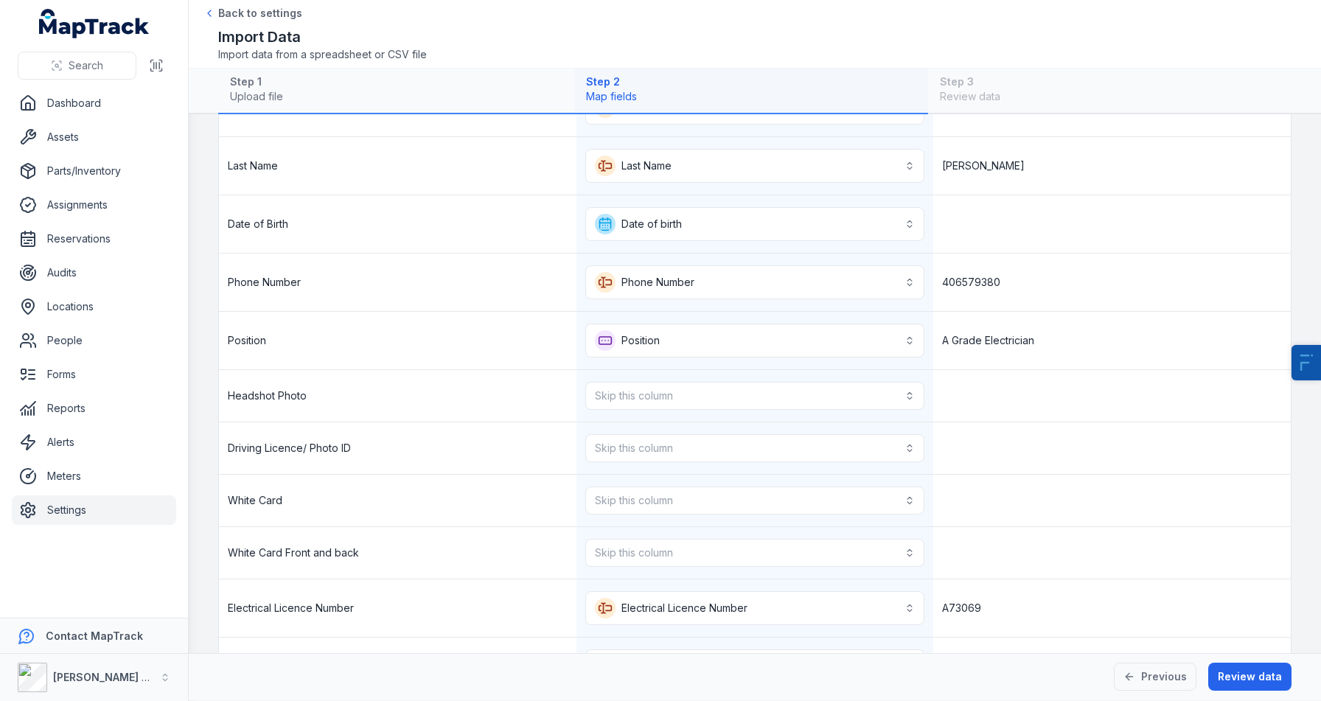
scroll to position [175, 0]
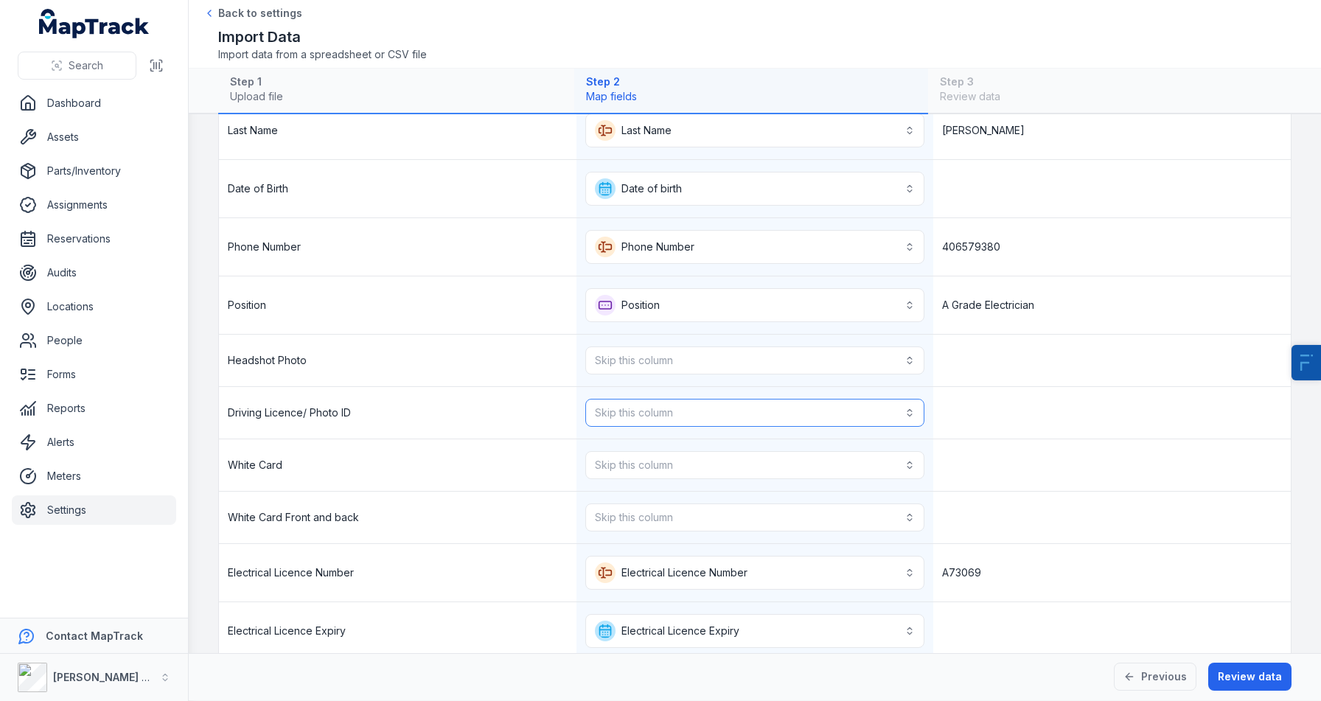
click at [662, 399] on button "Skip this column" at bounding box center [755, 413] width 340 height 28
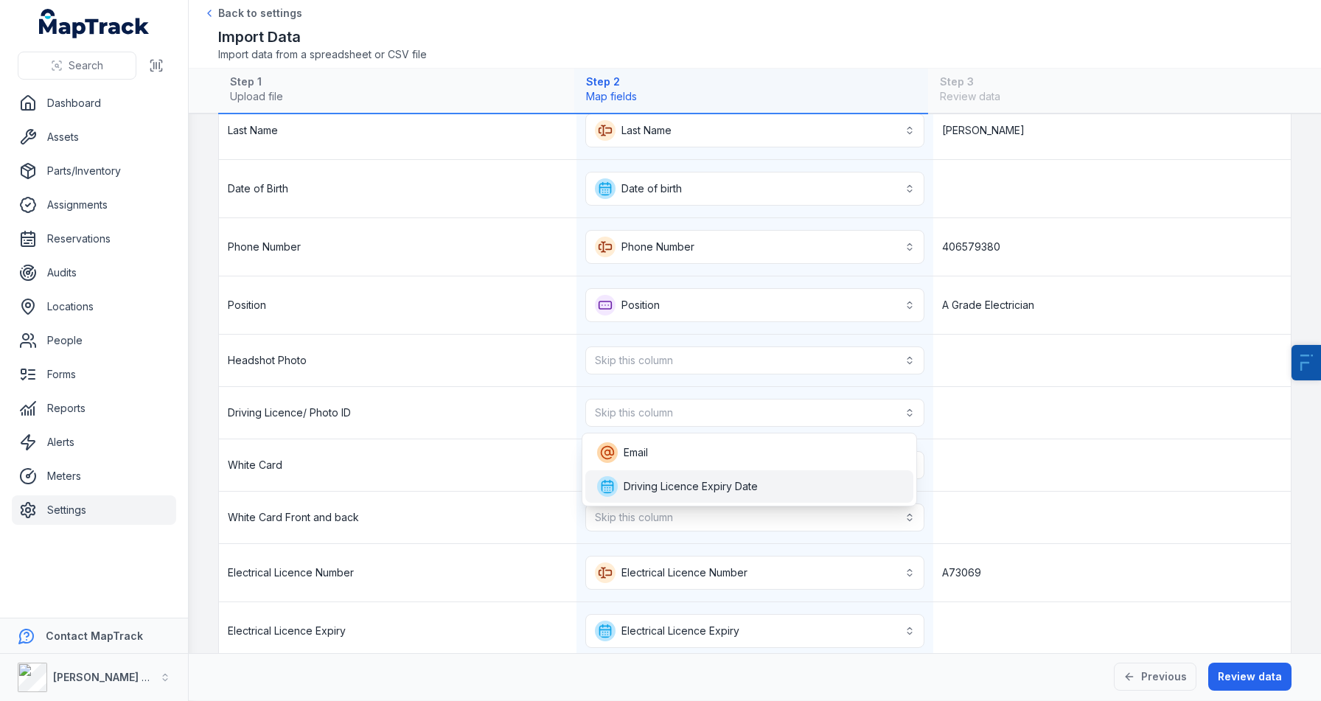
click at [658, 499] on div "Driving Licence Expiry Date" at bounding box center [749, 486] width 329 height 32
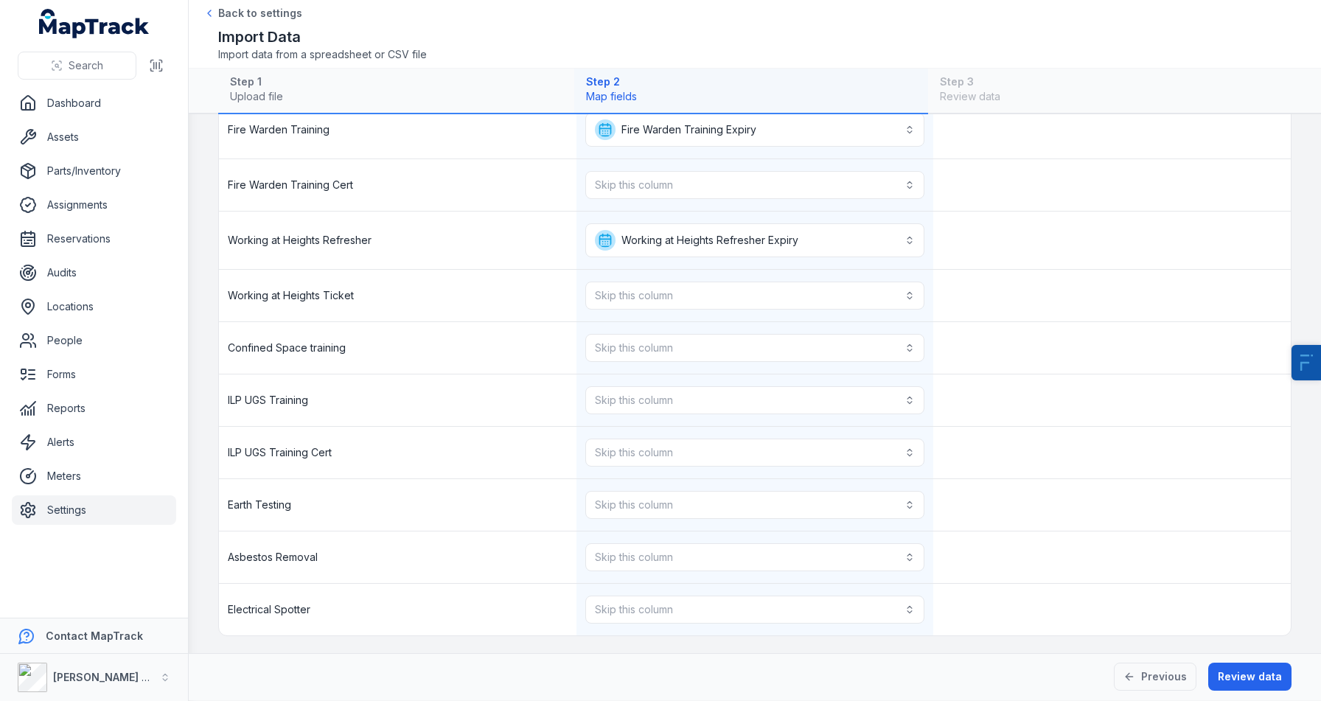
scroll to position [1796, 0]
click at [594, 399] on button "Skip this column" at bounding box center [755, 400] width 340 height 28
click at [1223, 678] on button "Review data" at bounding box center [1250, 677] width 83 height 28
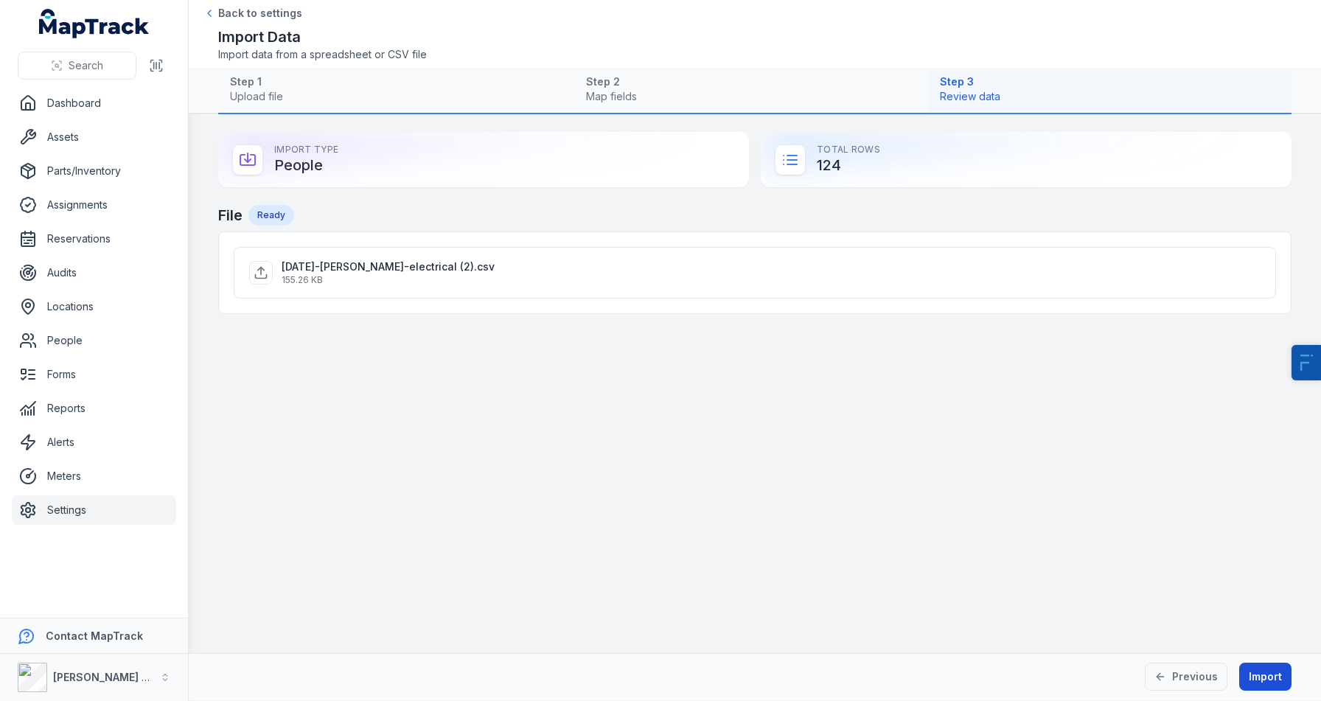
scroll to position [0, 0]
click at [1267, 677] on button "Import" at bounding box center [1266, 677] width 52 height 28
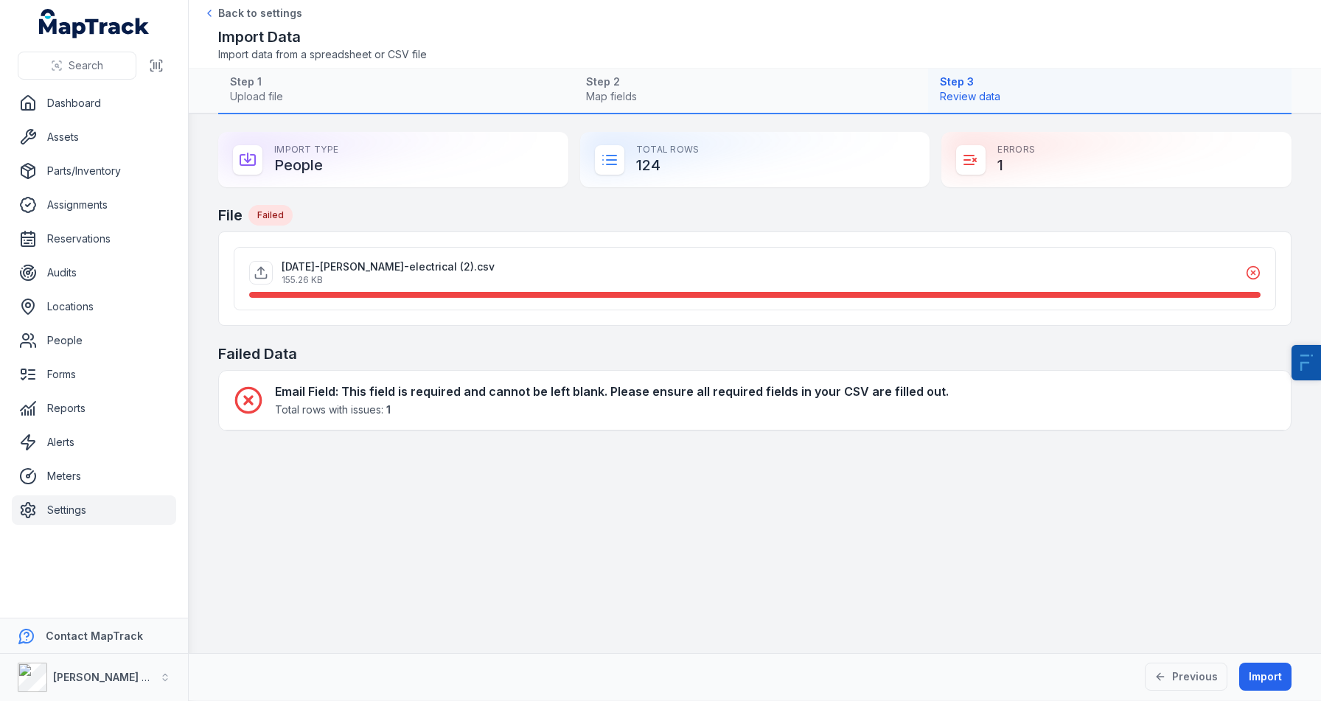
click at [505, 583] on main "Import Type People Total Rows 124 Errors 1 File Failed [DATE]-[PERSON_NAME]-ele…" at bounding box center [755, 383] width 1133 height 539
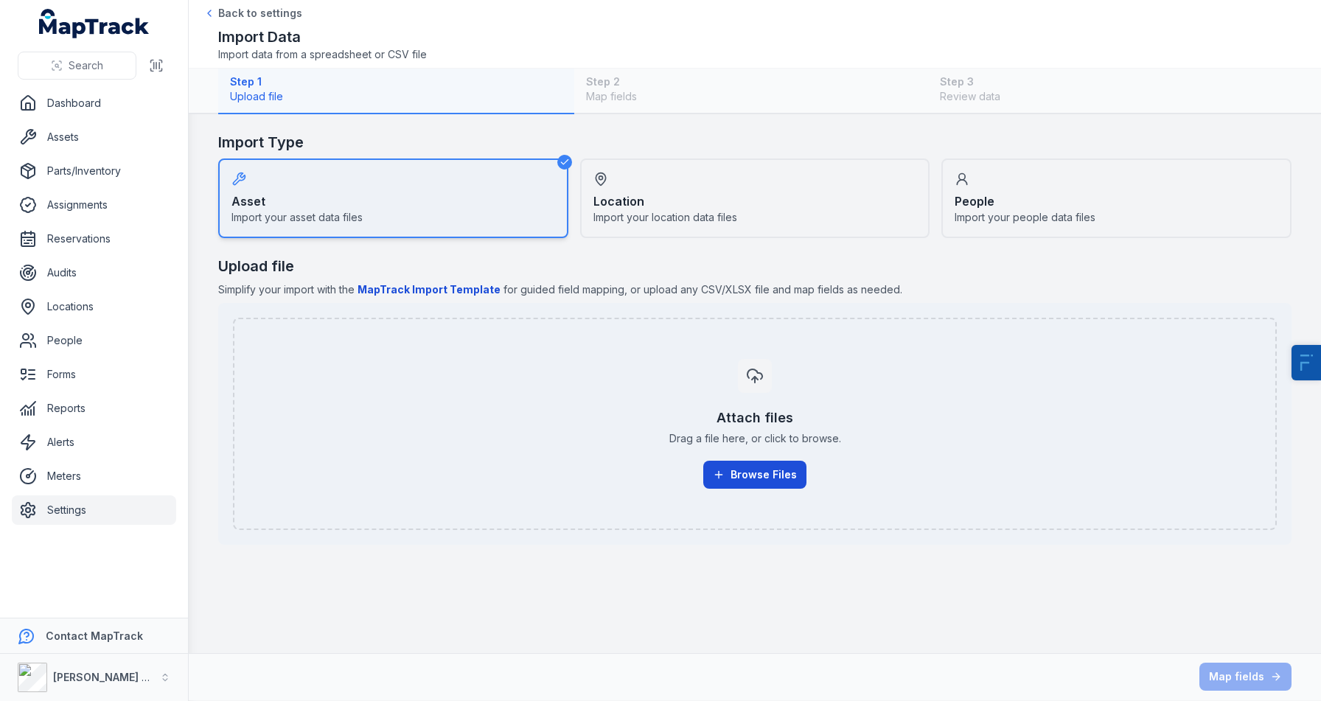
click at [781, 473] on button "Browse Files" at bounding box center [754, 475] width 103 height 28
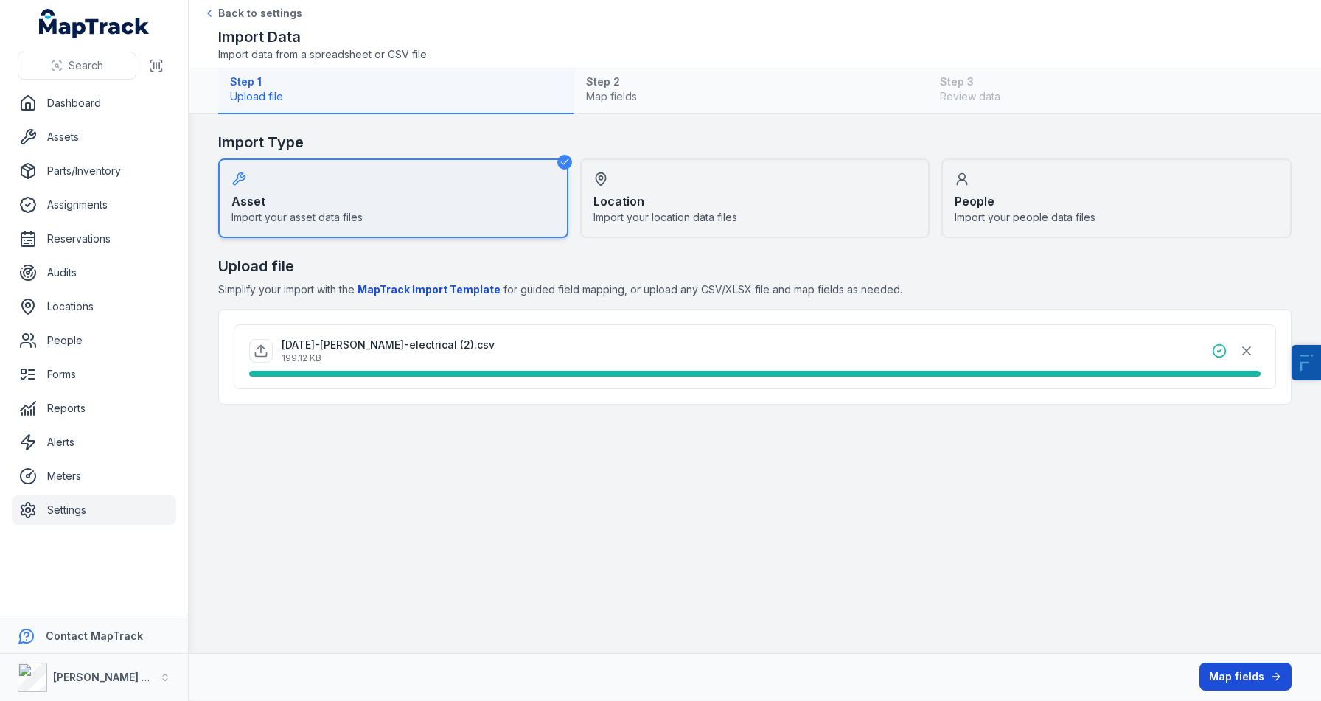
click at [1251, 681] on button "Map fields" at bounding box center [1246, 677] width 92 height 28
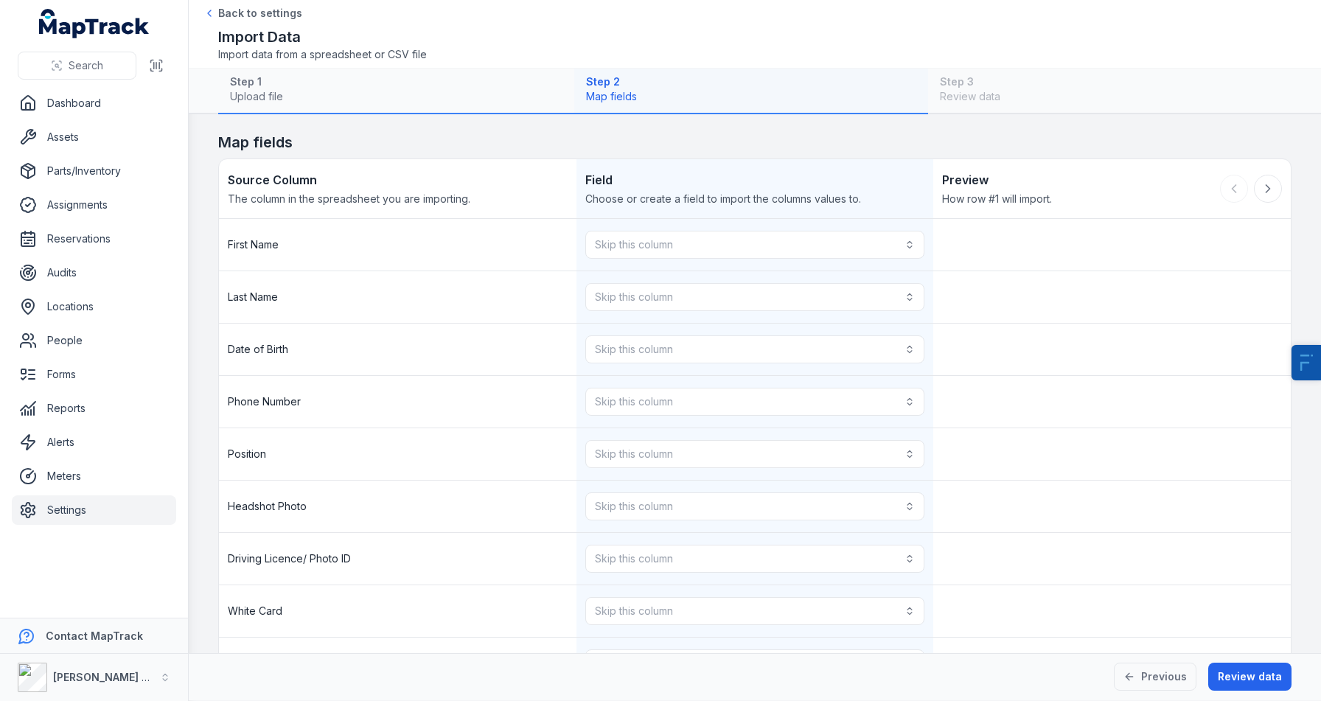
click at [693, 260] on div "Skip this column" at bounding box center [756, 245] width 358 height 52
click at [710, 237] on button "Skip this column" at bounding box center [755, 245] width 340 height 28
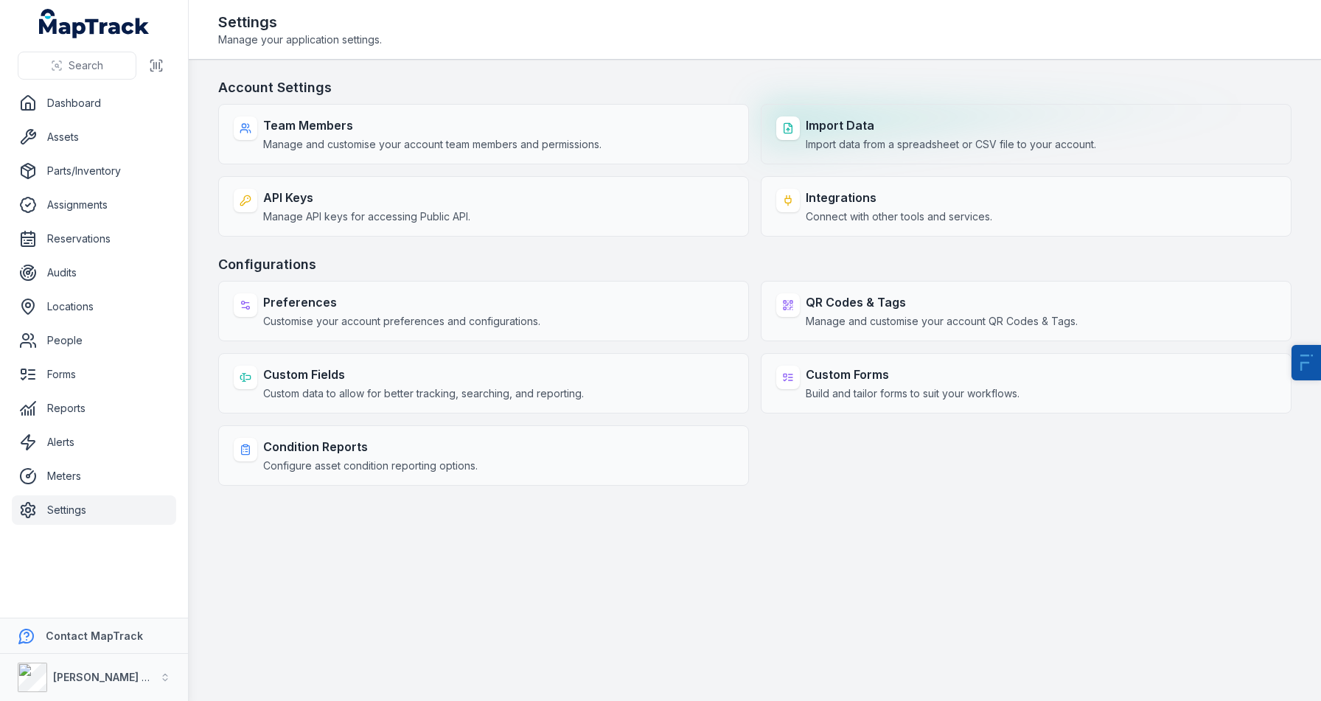
click at [813, 122] on strong "Import Data" at bounding box center [951, 126] width 291 height 18
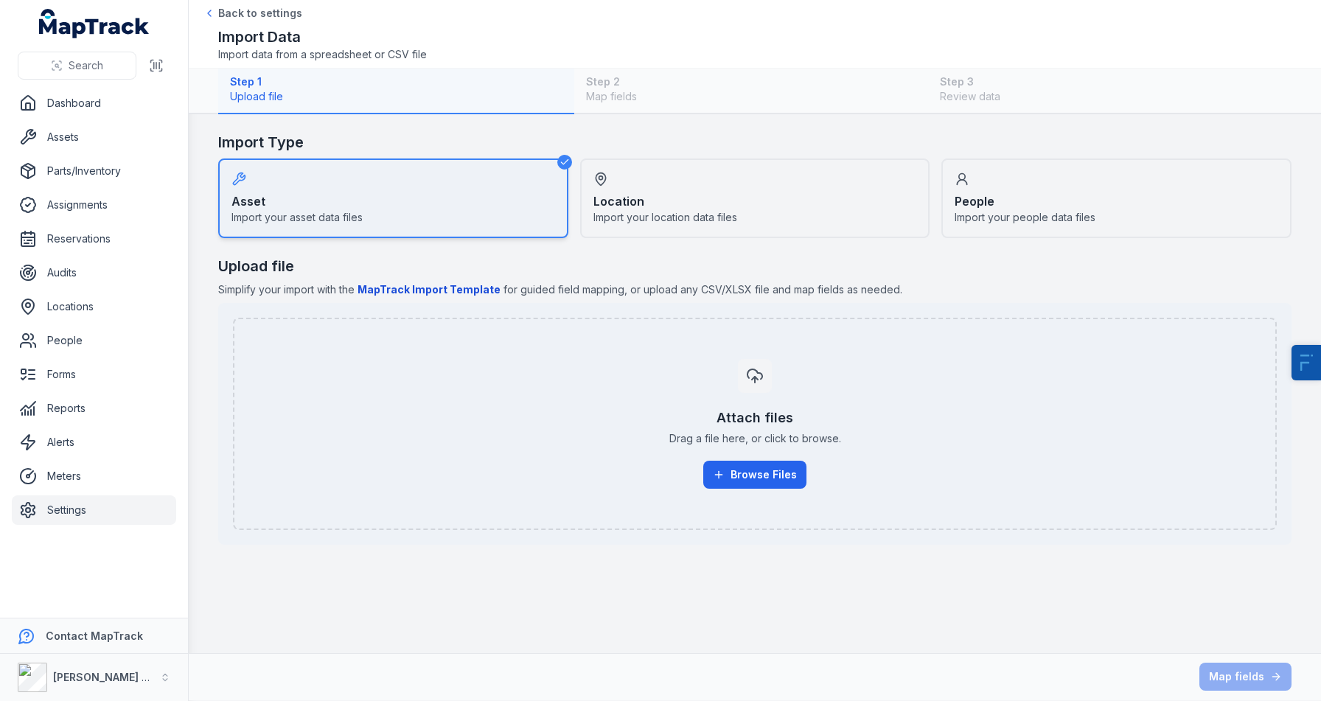
click at [1038, 190] on div "People Import your people data files" at bounding box center [1117, 199] width 350 height 80
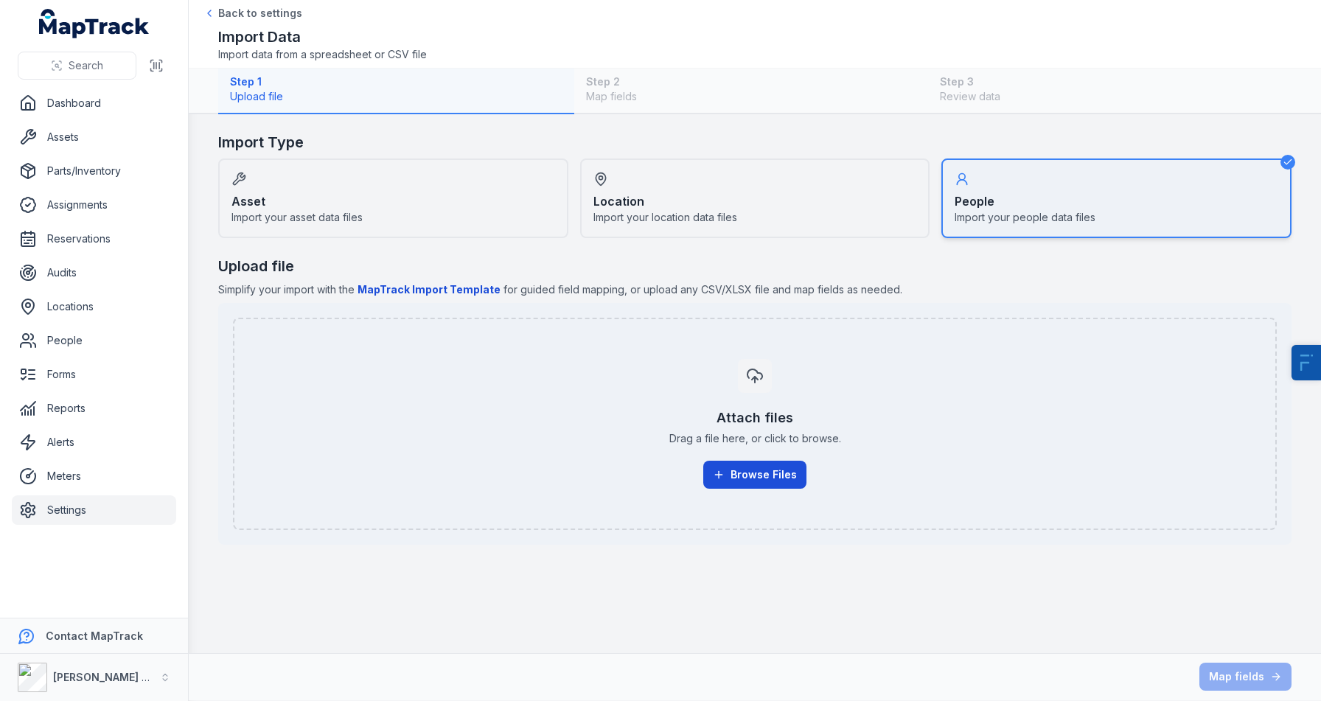
click at [771, 485] on button "Browse Files" at bounding box center [754, 475] width 103 height 28
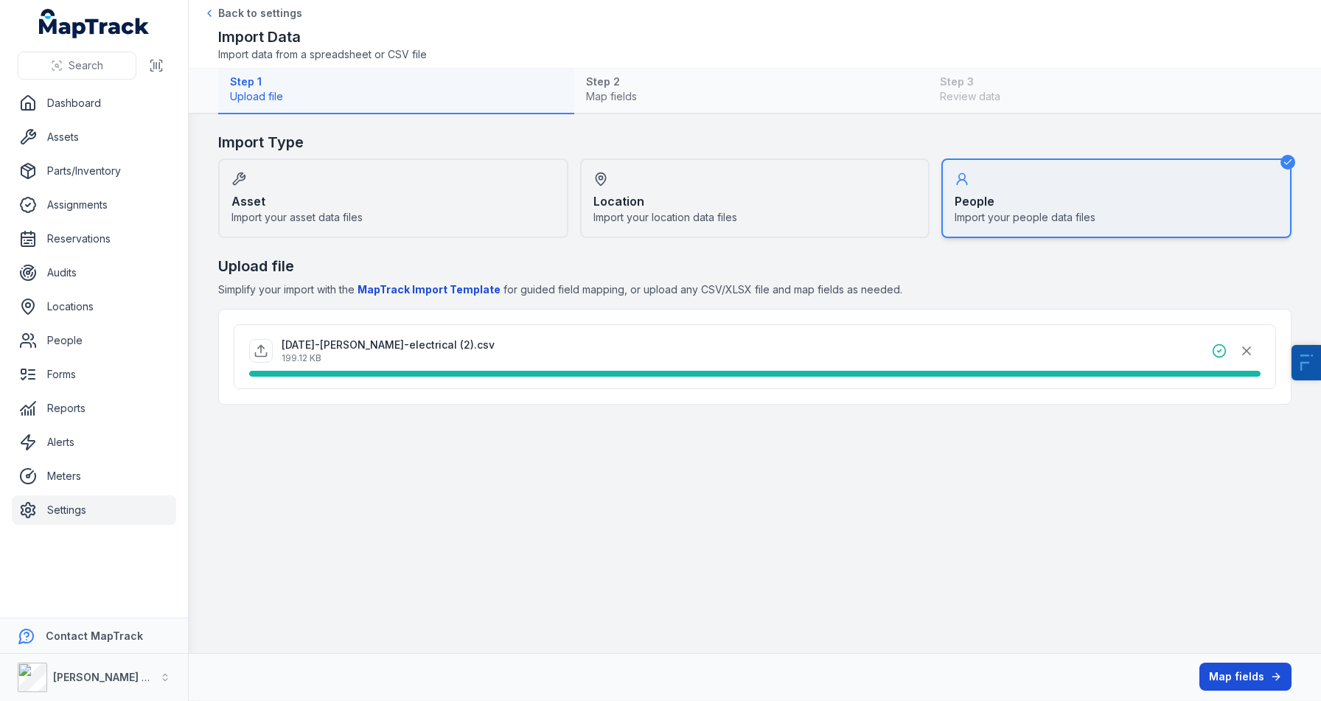
click at [1254, 674] on button "Map fields" at bounding box center [1246, 677] width 92 height 28
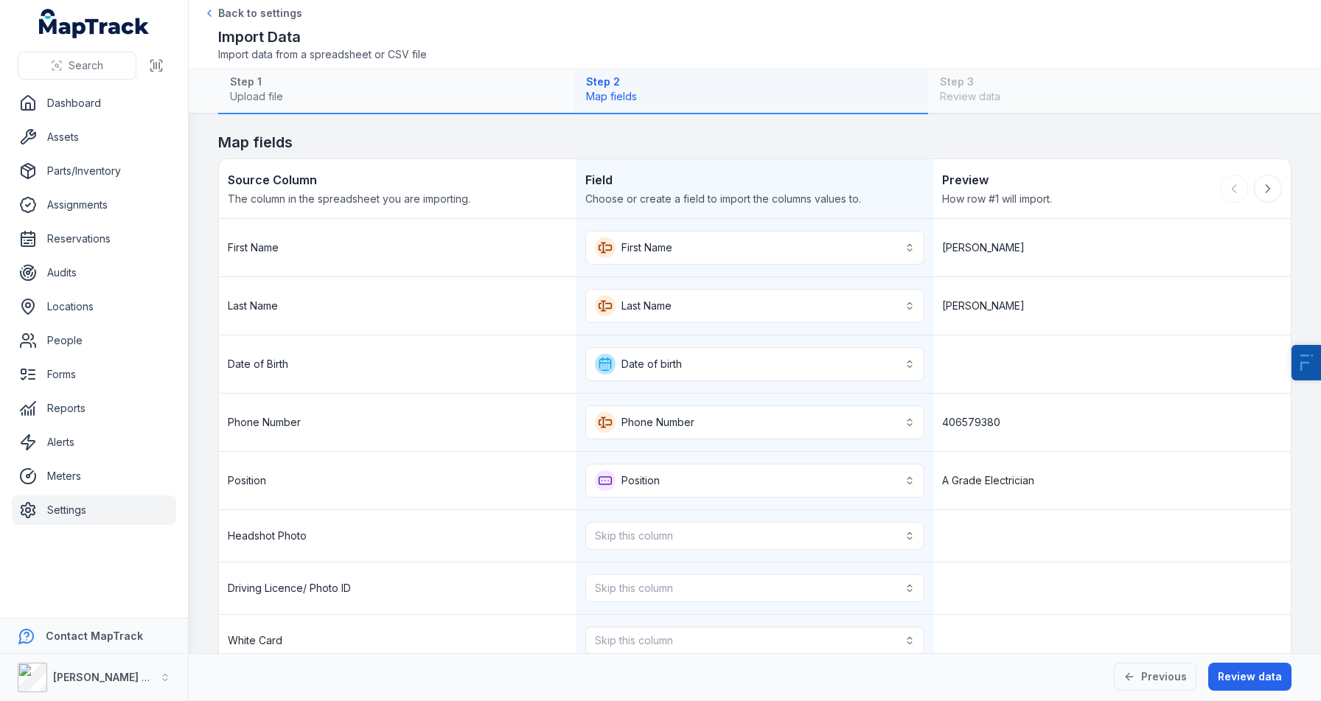
scroll to position [167, 0]
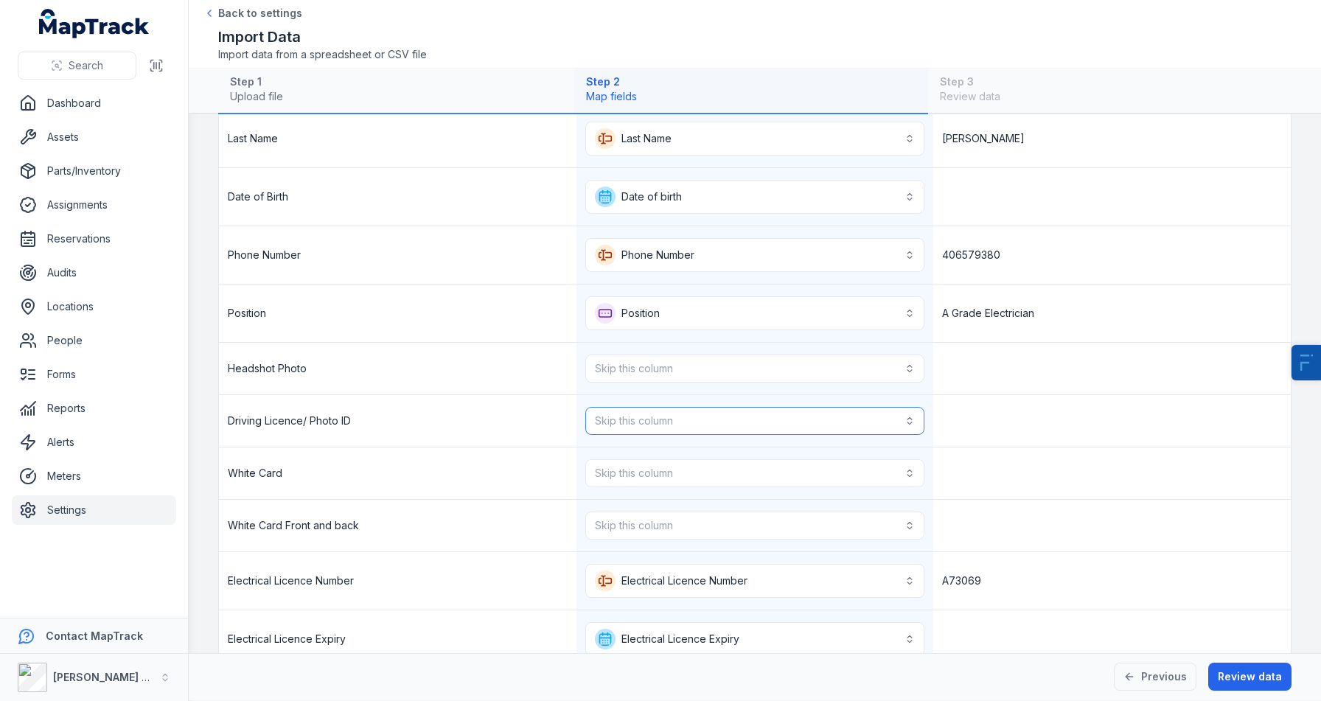
click at [628, 421] on button "Skip this column" at bounding box center [755, 421] width 340 height 28
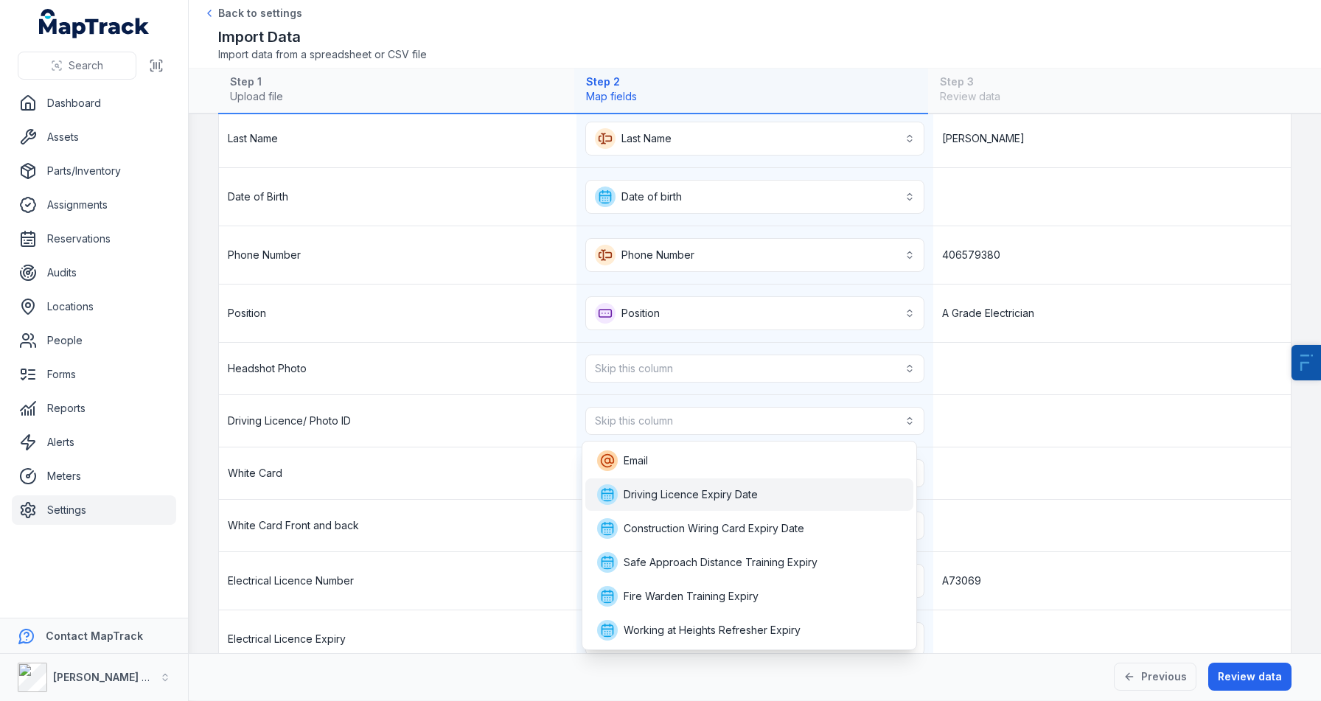
click at [639, 489] on span "Driving Licence Expiry Date" at bounding box center [691, 494] width 134 height 15
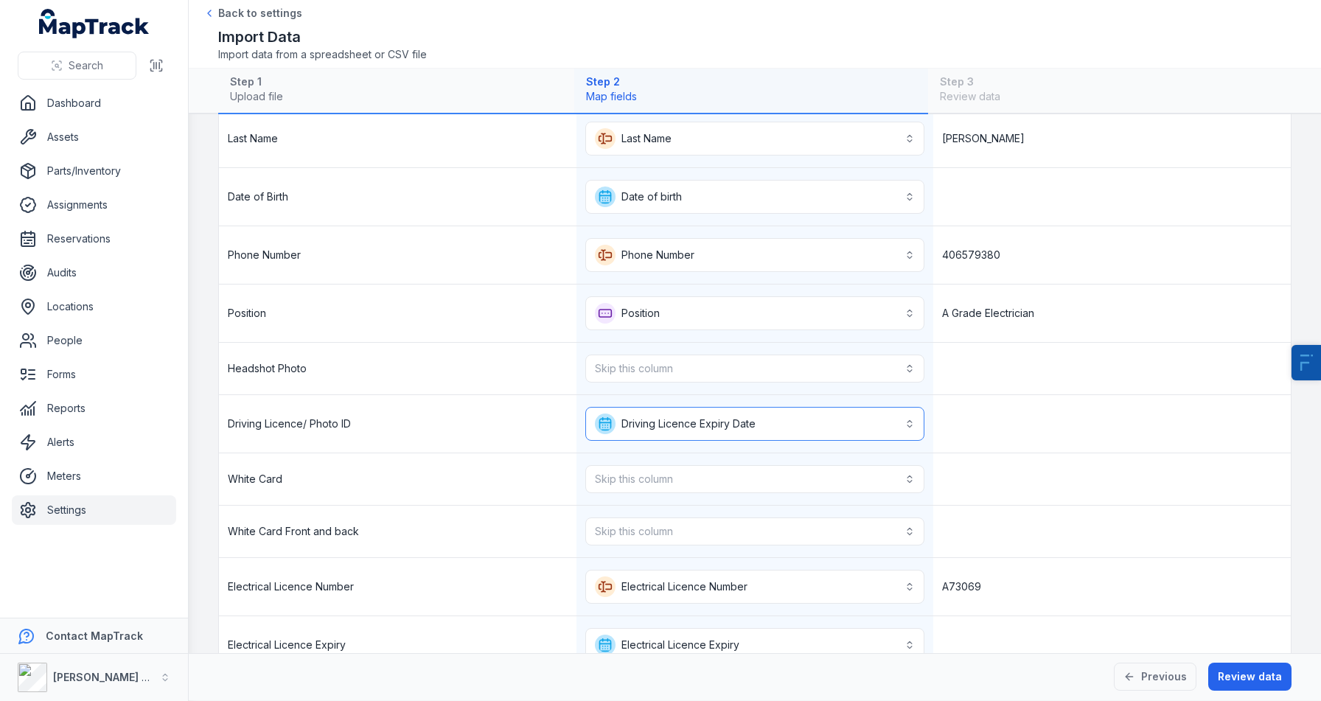
scroll to position [267, 0]
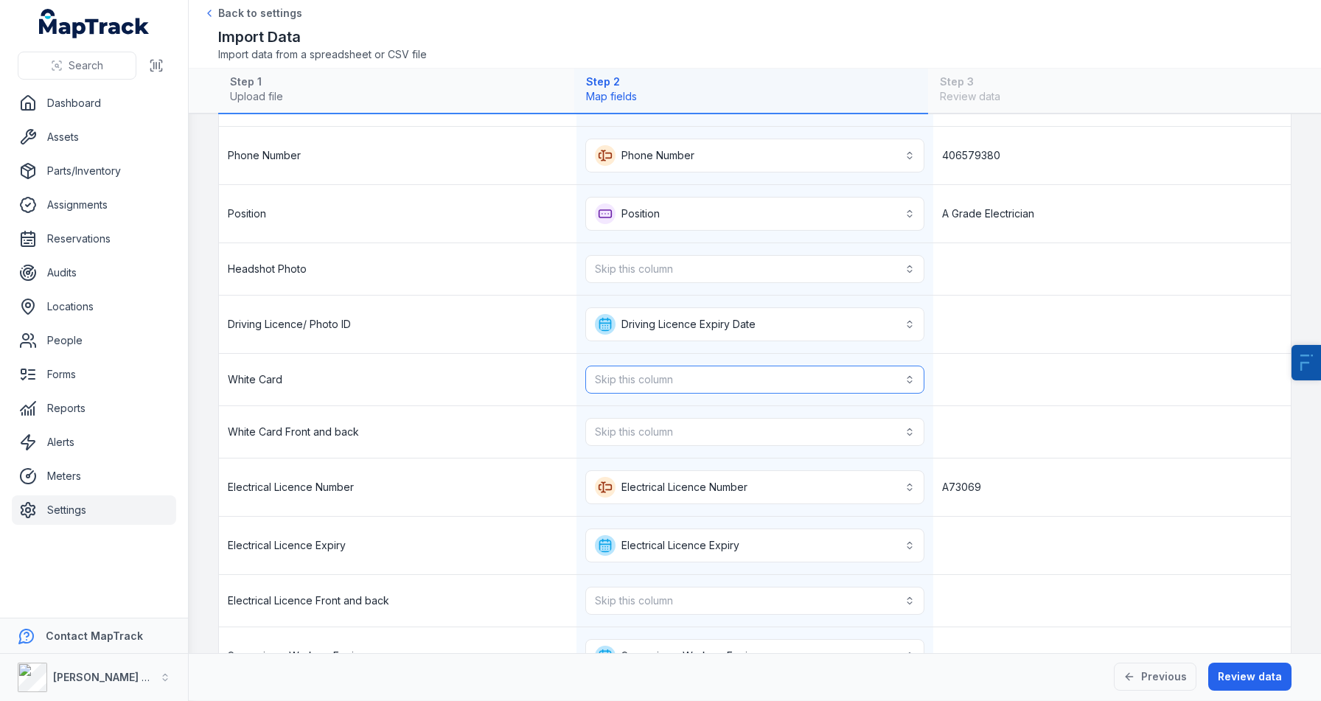
click at [678, 390] on button "Skip this column" at bounding box center [755, 380] width 340 height 28
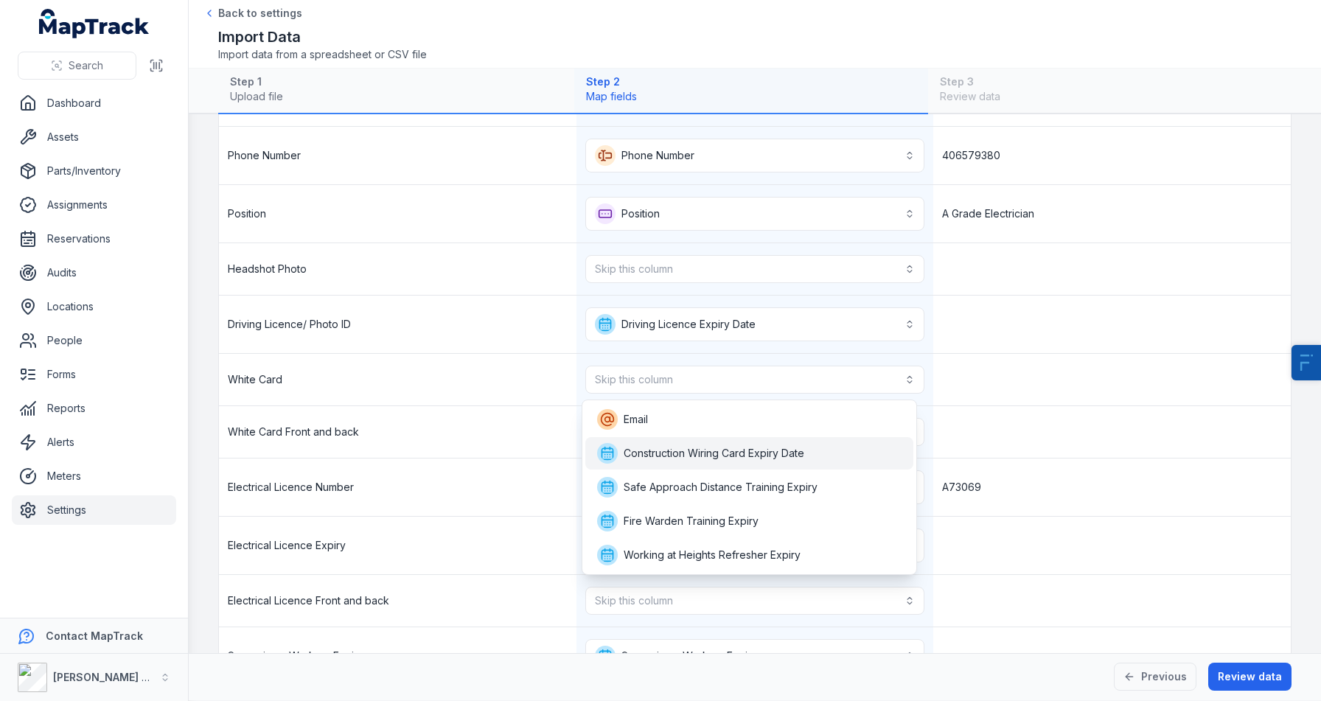
click at [673, 462] on span "Construction Wiring Card Expiry Date" at bounding box center [700, 453] width 207 height 21
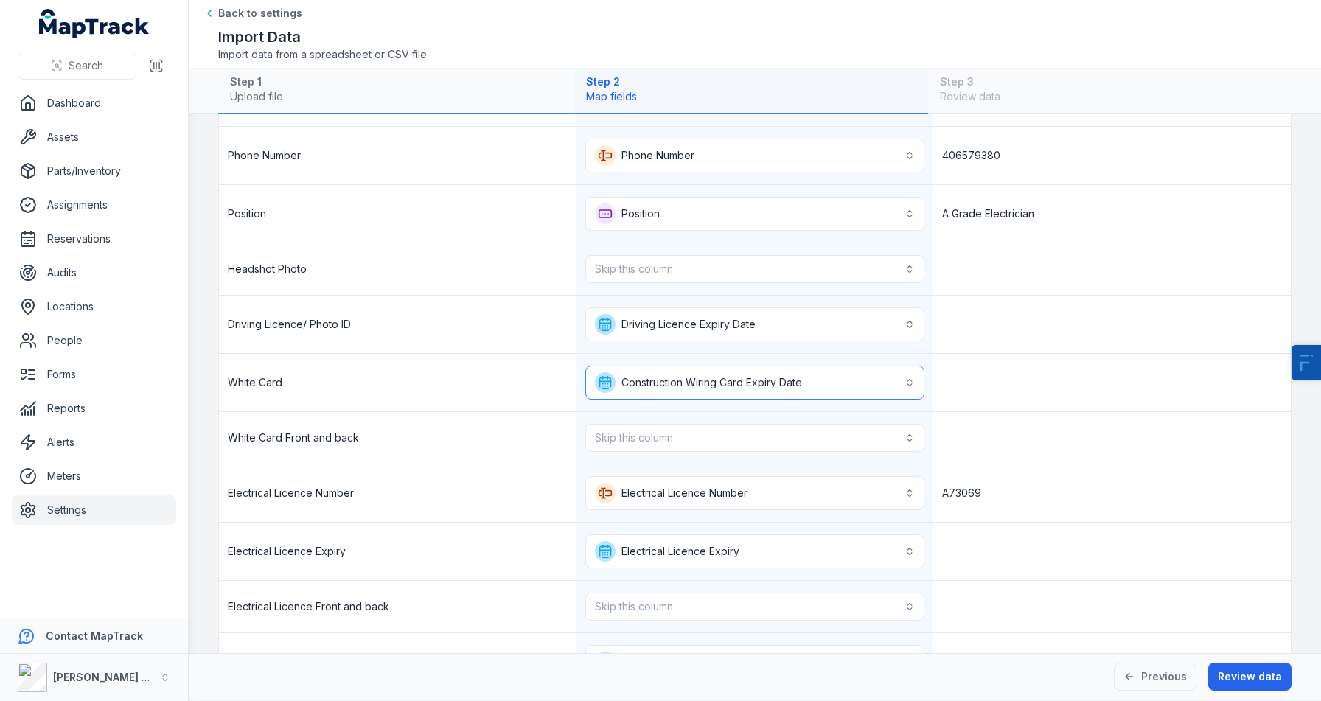
click at [689, 380] on button "**********" at bounding box center [755, 383] width 340 height 34
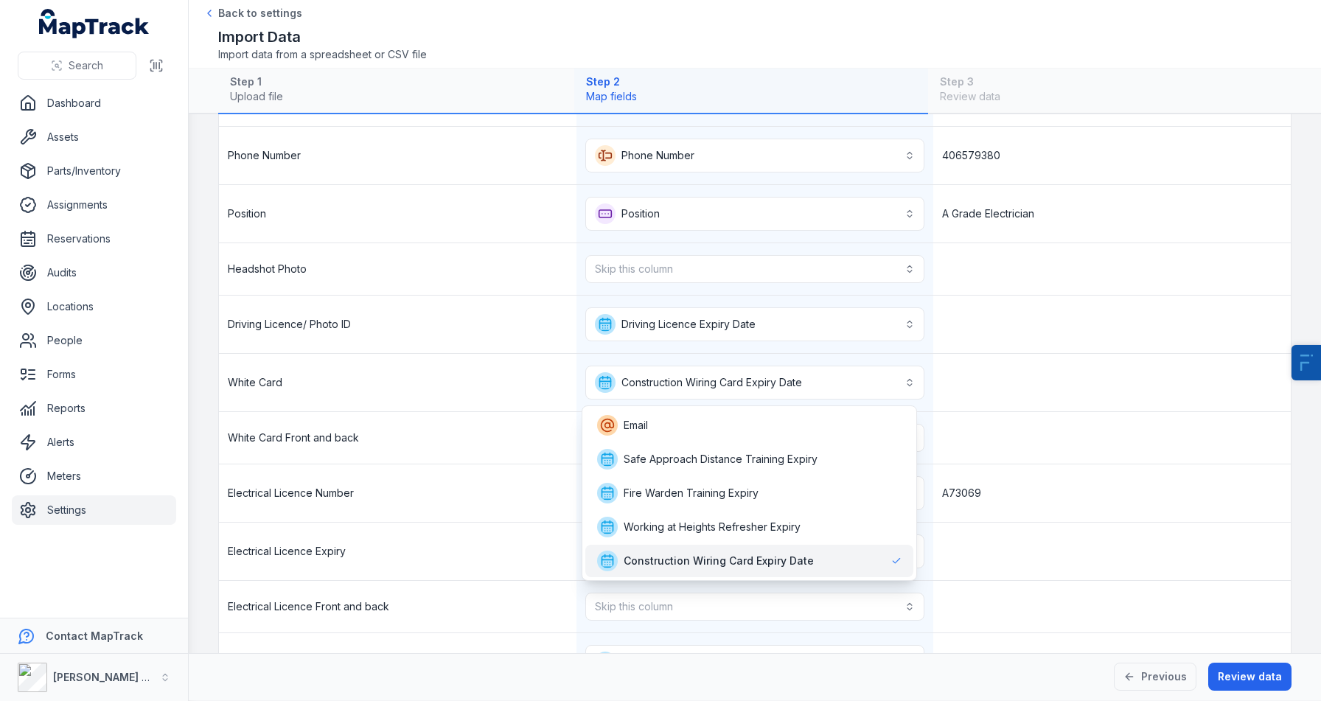
click at [649, 552] on span "Construction Wiring Card Expiry Date" at bounding box center [705, 561] width 217 height 21
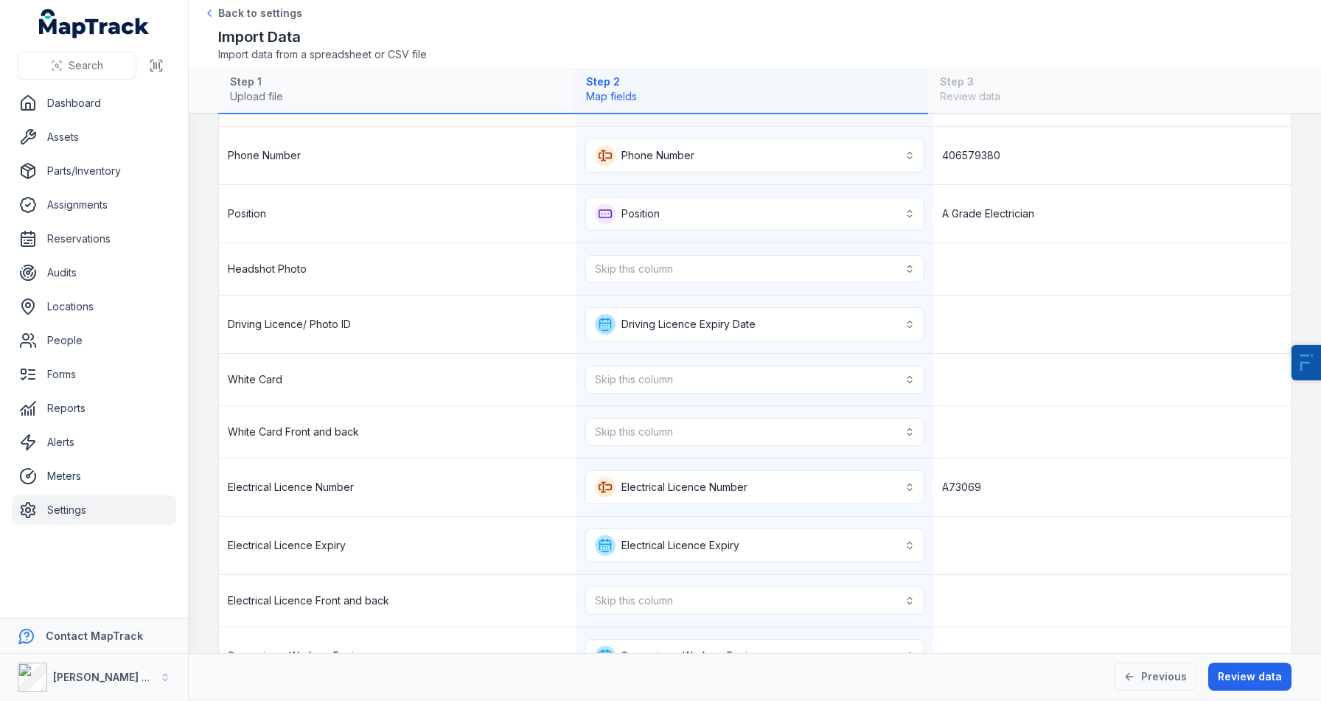
click at [493, 507] on div "Electrical Licence Number" at bounding box center [398, 488] width 358 height 58
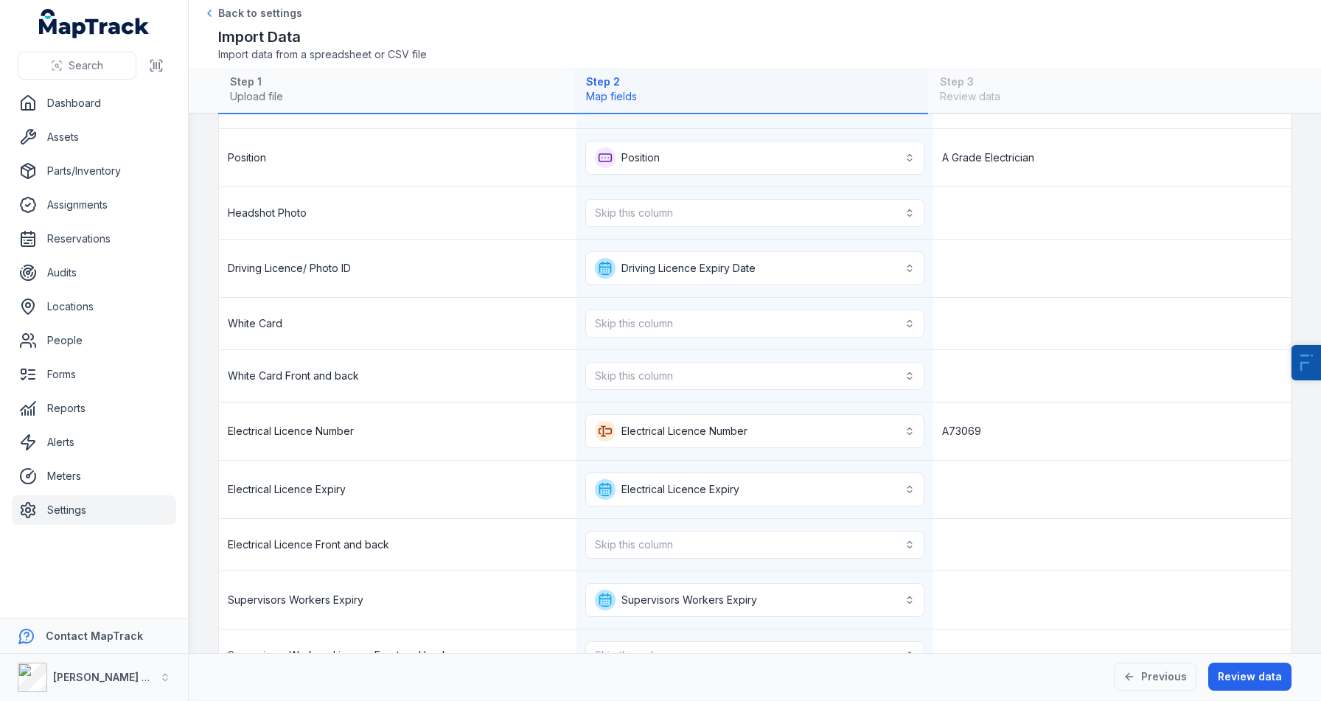
scroll to position [348, 0]
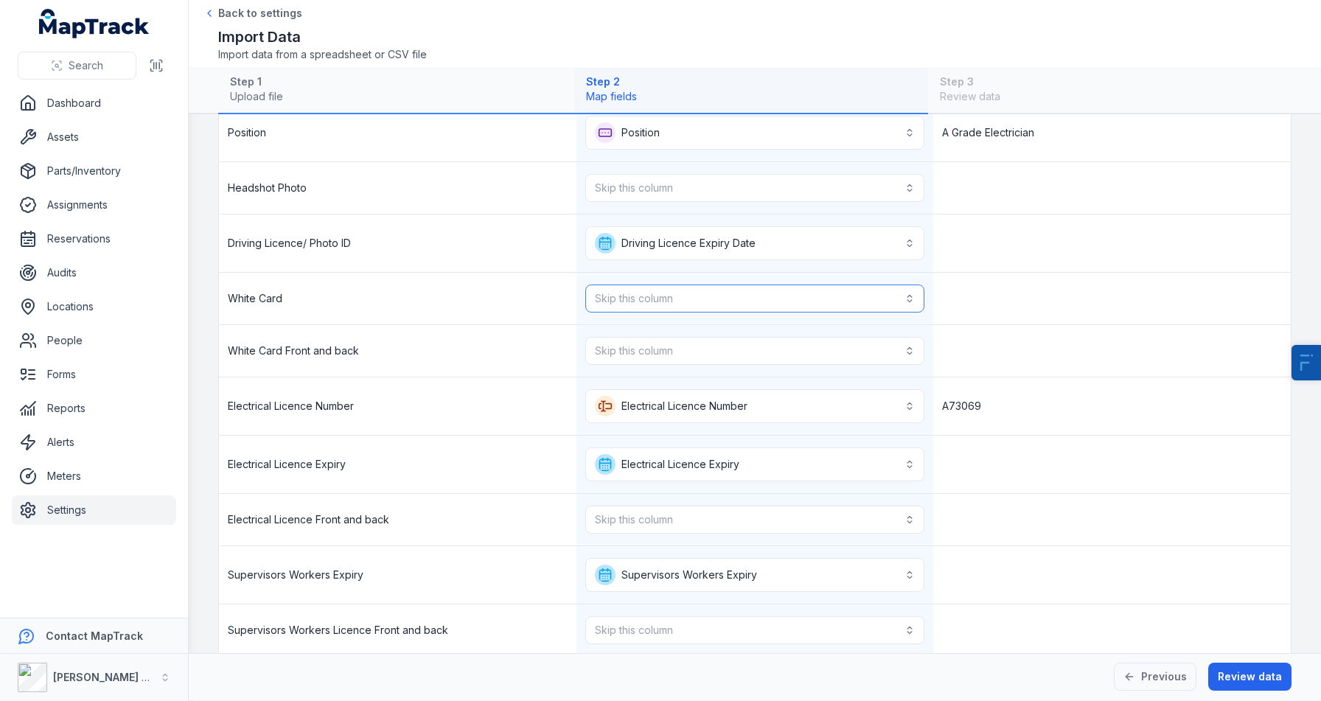
click at [719, 294] on button "Skip this column" at bounding box center [755, 299] width 340 height 28
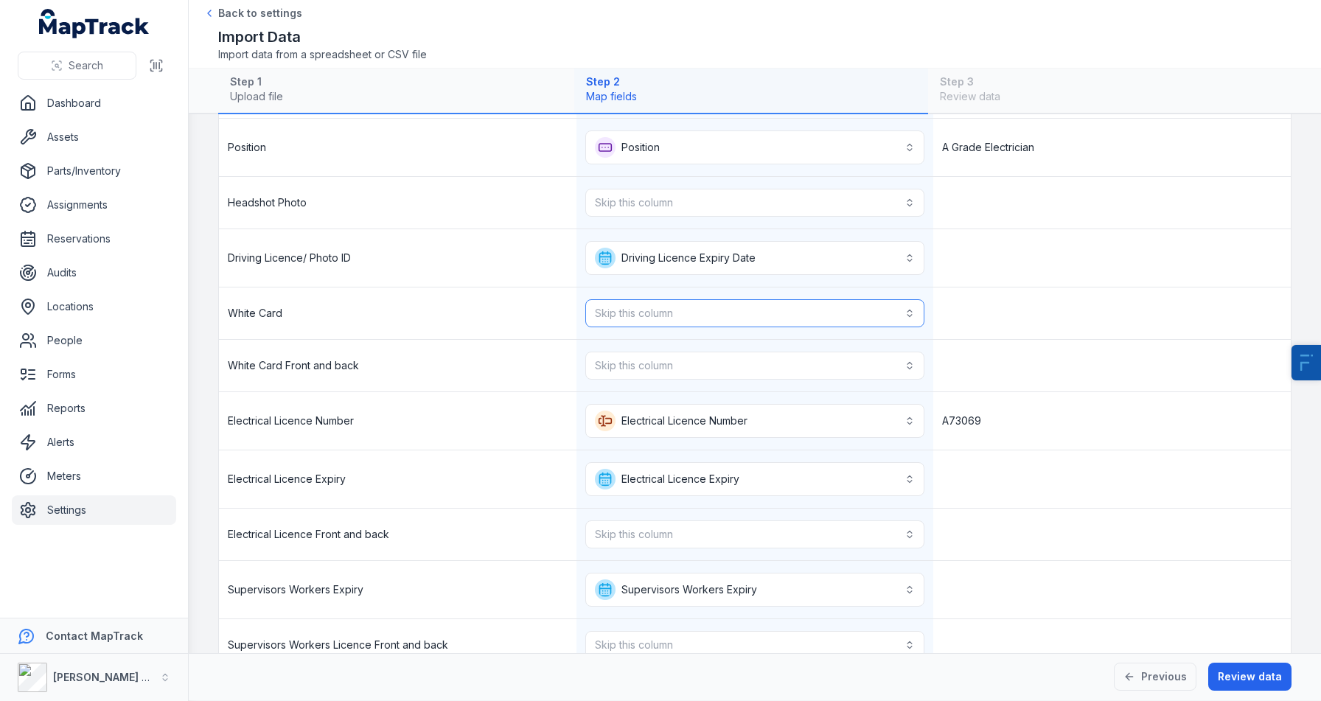
scroll to position [329, 0]
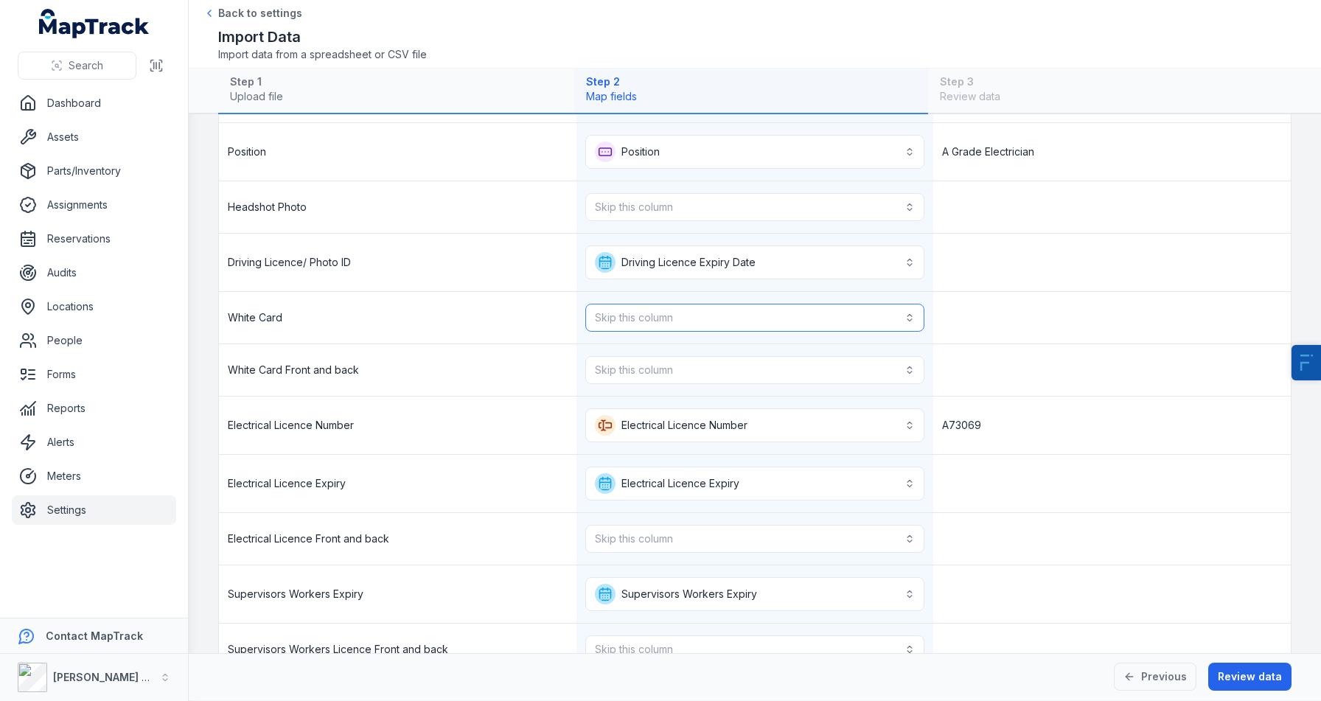
click at [635, 317] on button "Skip this column" at bounding box center [755, 318] width 340 height 28
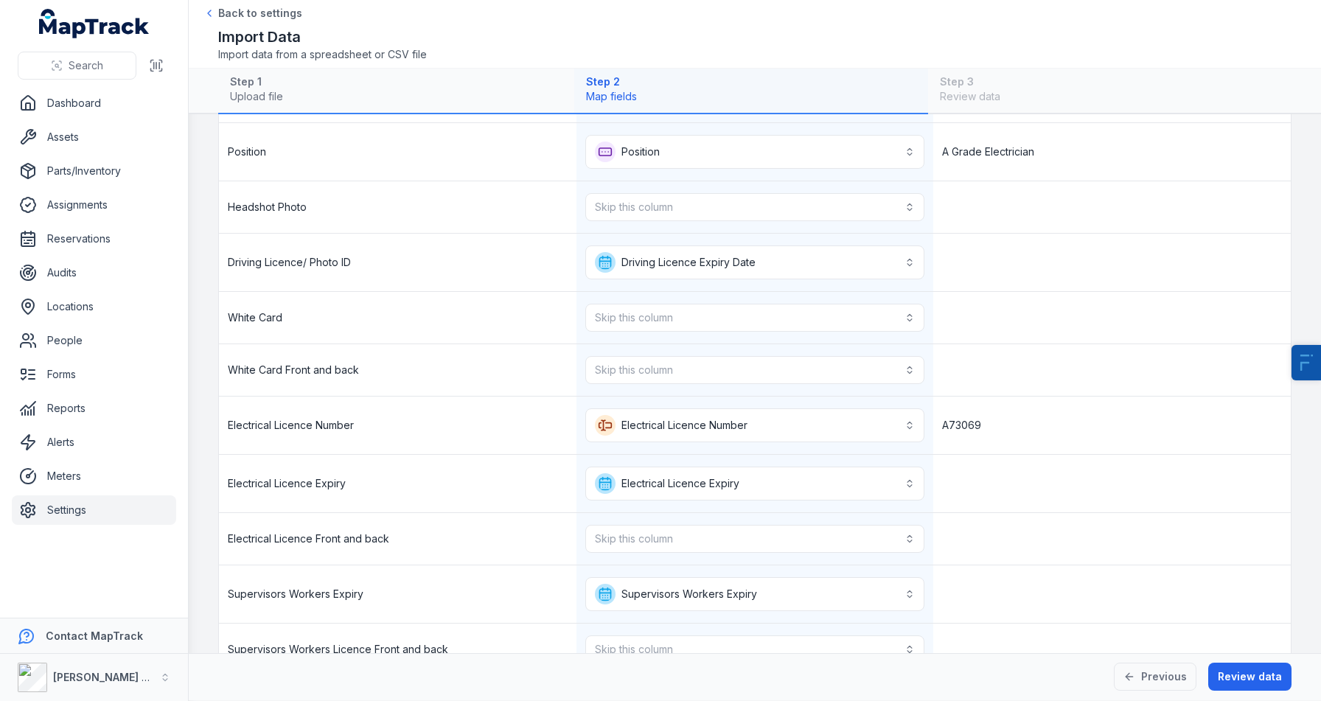
click at [74, 510] on link "Settings" at bounding box center [94, 510] width 164 height 29
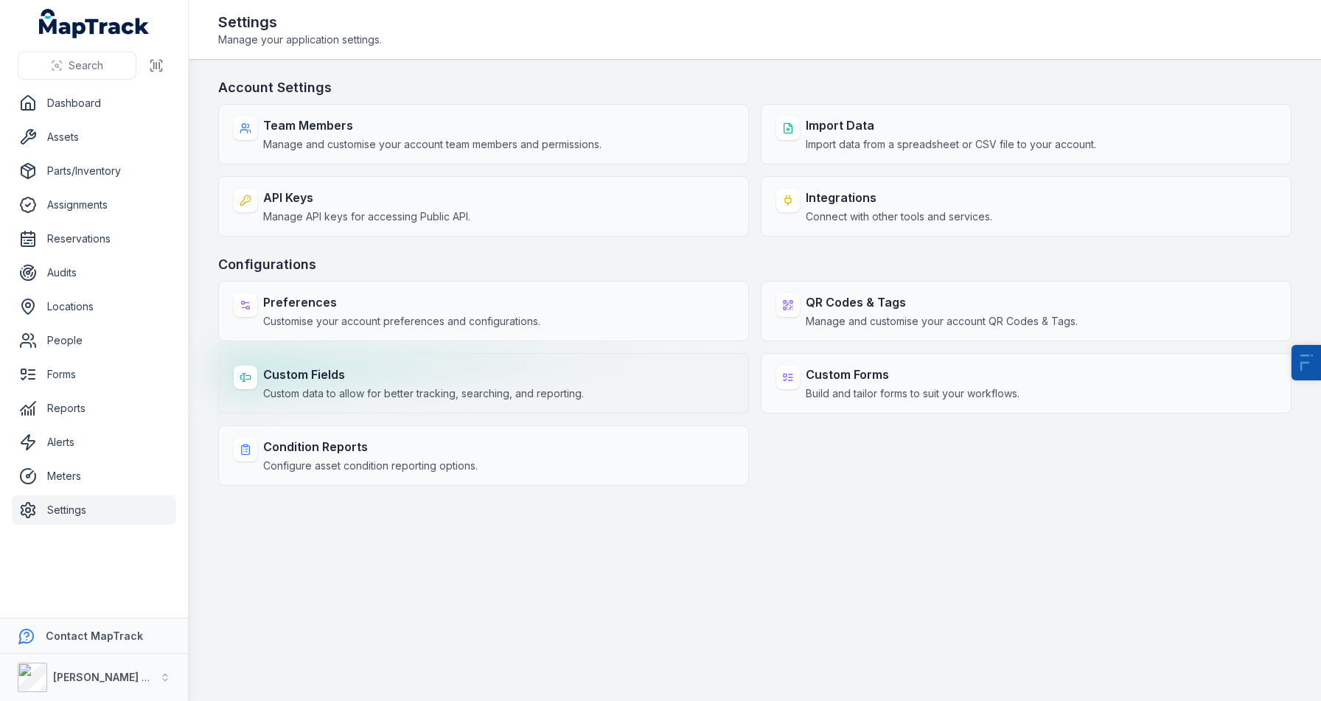
click at [341, 383] on div "Custom Fields Custom data to allow for better tracking, searching, and reportin…" at bounding box center [423, 383] width 321 height 35
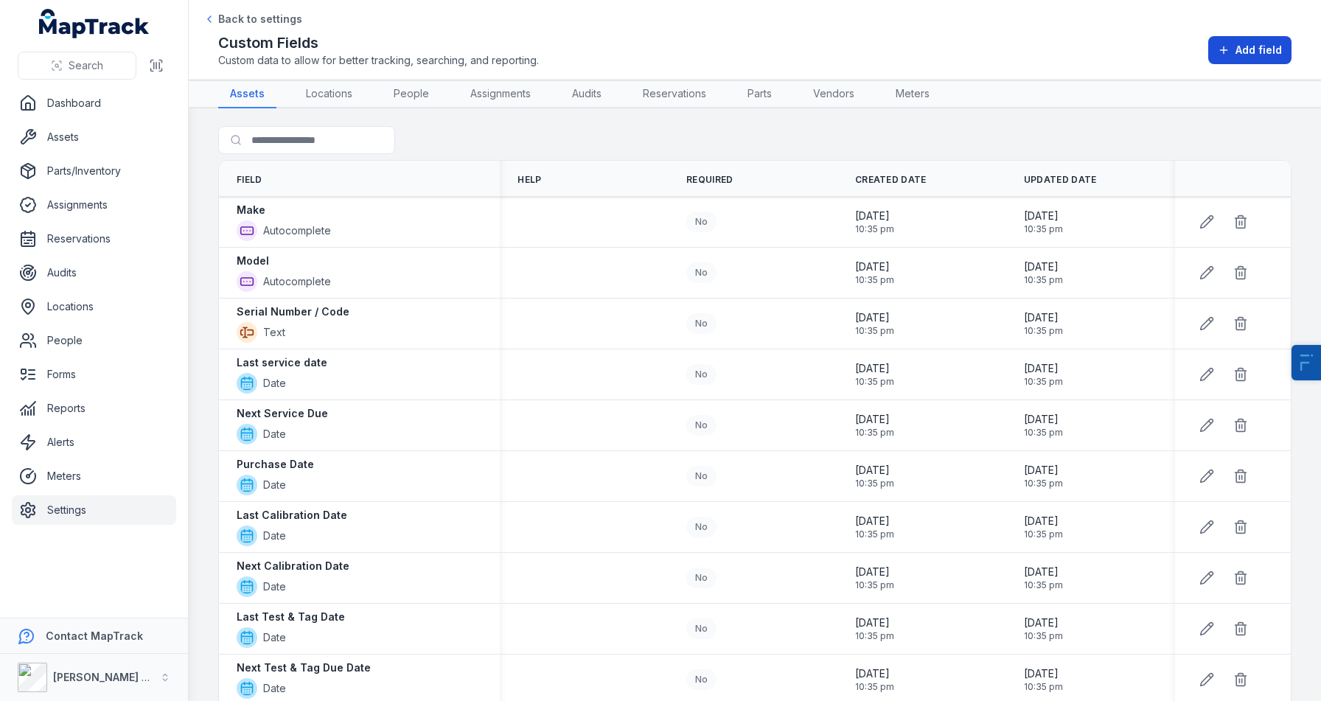
click at [1243, 58] on button "Add field" at bounding box center [1250, 50] width 83 height 28
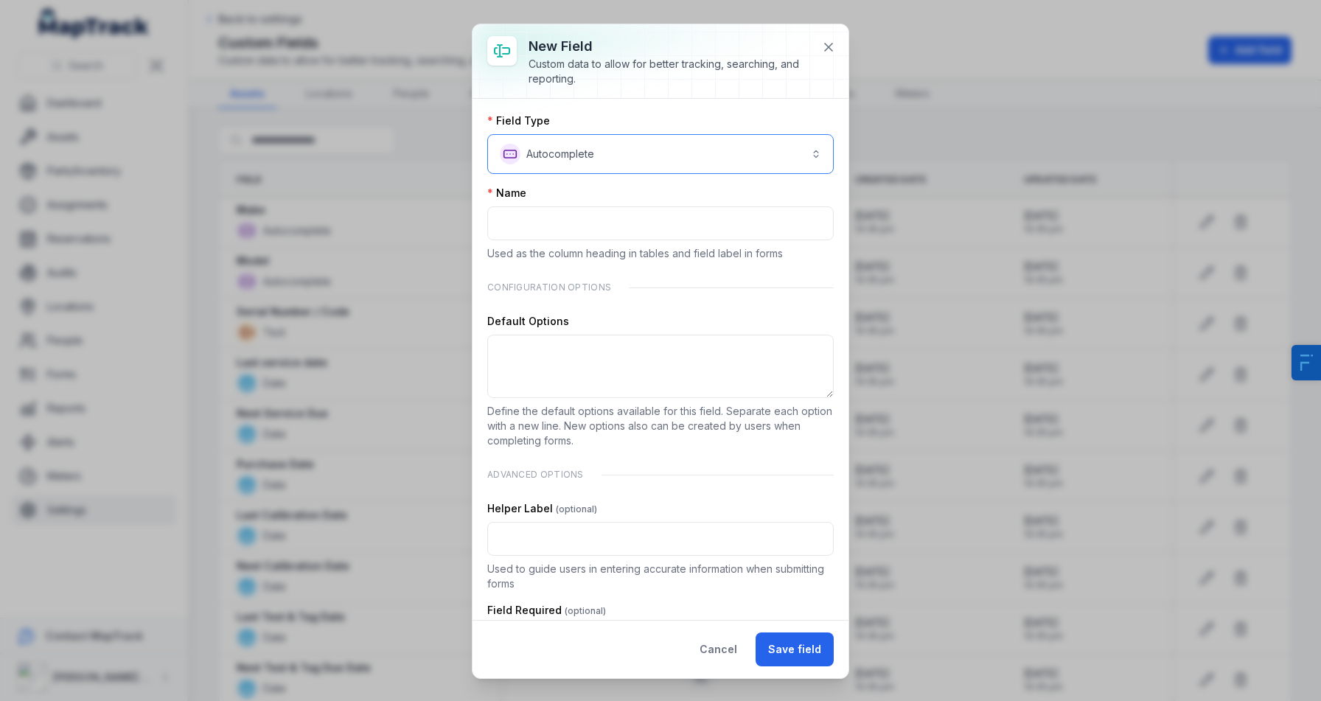
click at [602, 164] on button "**********" at bounding box center [660, 154] width 347 height 40
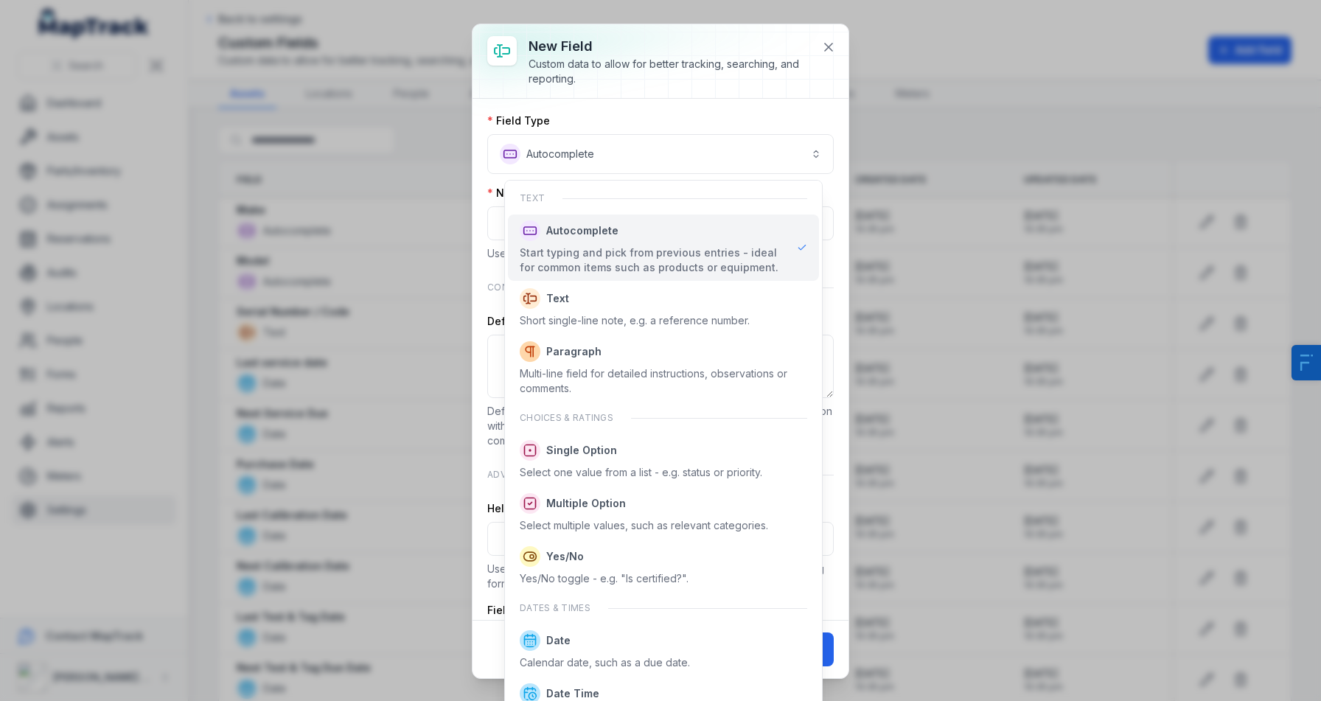
click at [592, 334] on div "Text Autocomplete Start typing and pick from previous entries - ideal for commo…" at bounding box center [663, 443] width 319 height 527
click at [604, 313] on div "Short single-line note, e.g. a reference number." at bounding box center [635, 320] width 230 height 15
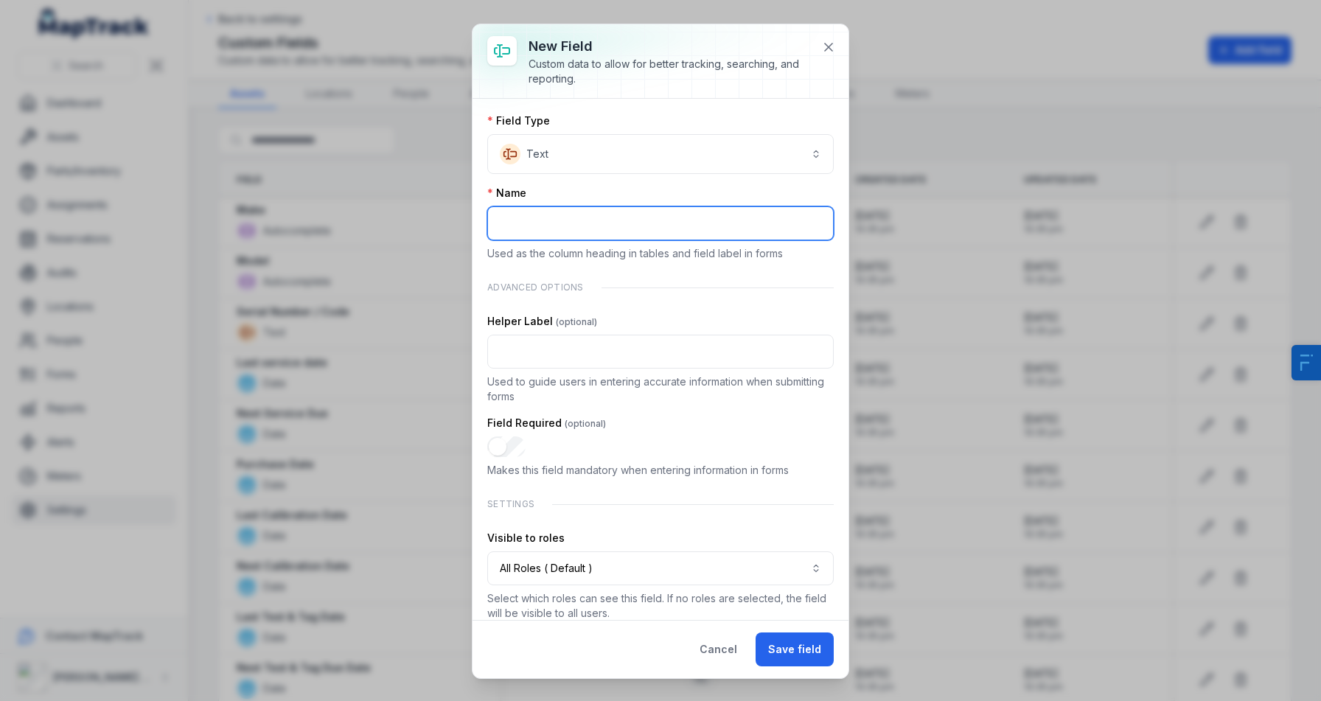
click at [569, 226] on input ":r9d:-form-item-label" at bounding box center [660, 223] width 347 height 34
type input "**********"
click at [707, 647] on button "Cancel" at bounding box center [718, 650] width 63 height 34
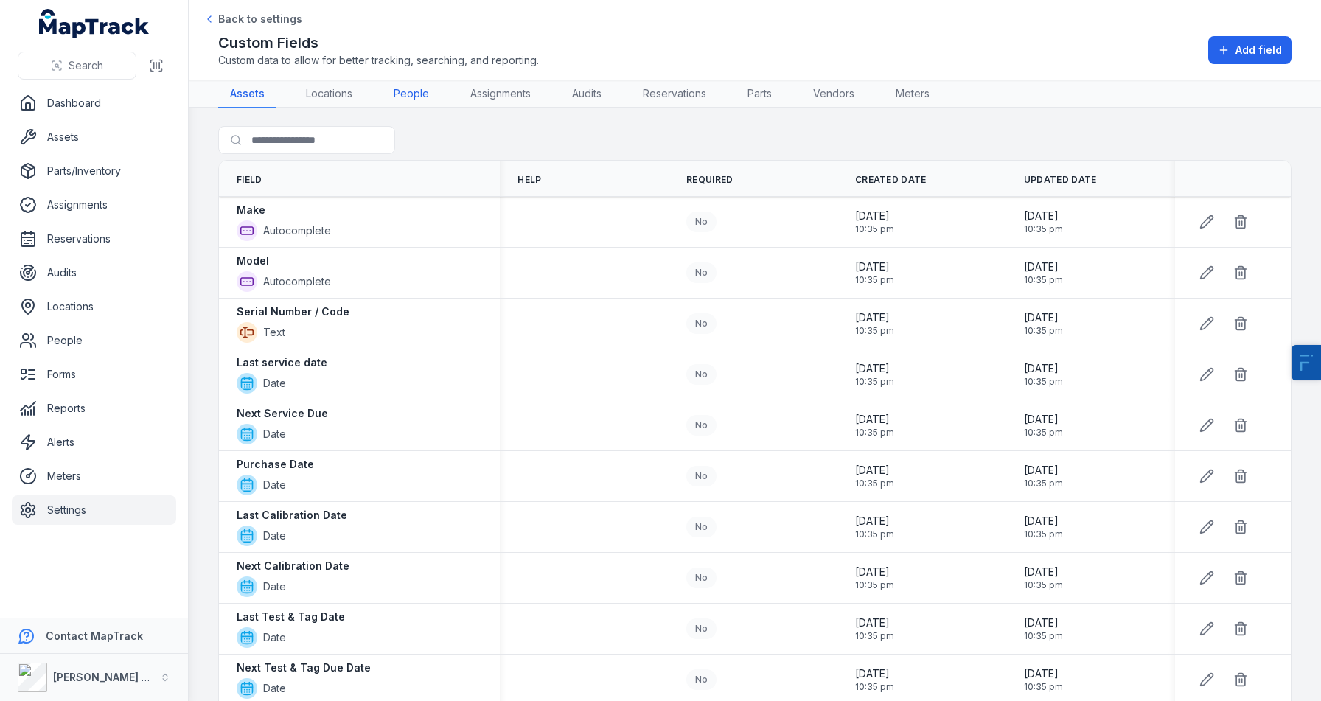
click at [406, 97] on link "People" at bounding box center [411, 94] width 59 height 28
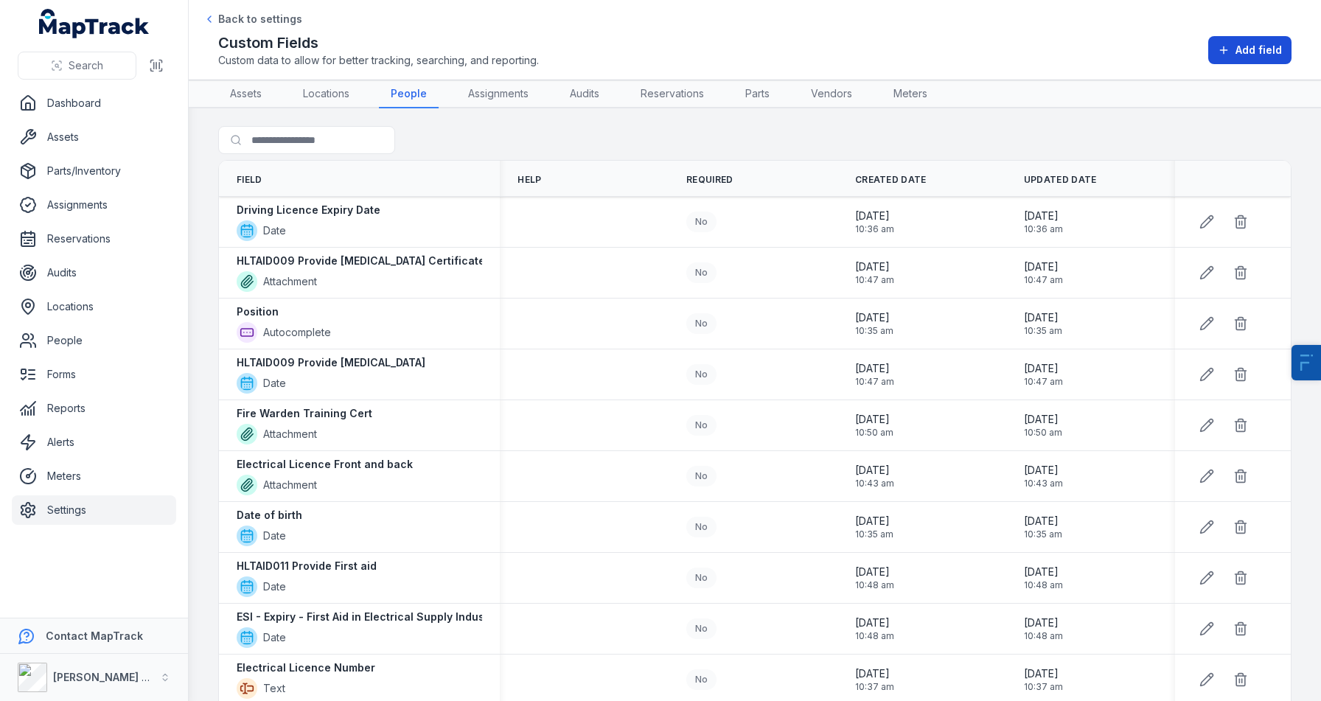
click at [1268, 46] on span "Add field" at bounding box center [1259, 50] width 46 height 15
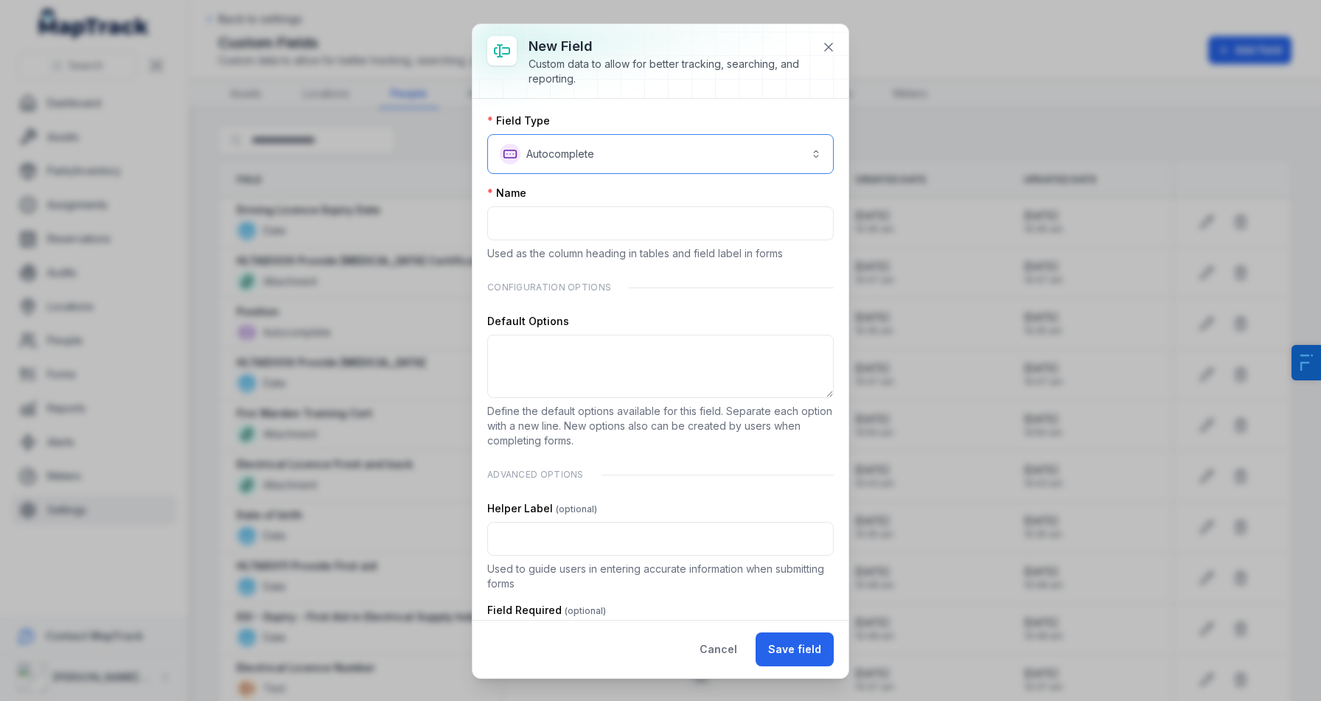
click at [584, 152] on button "**********" at bounding box center [660, 154] width 347 height 40
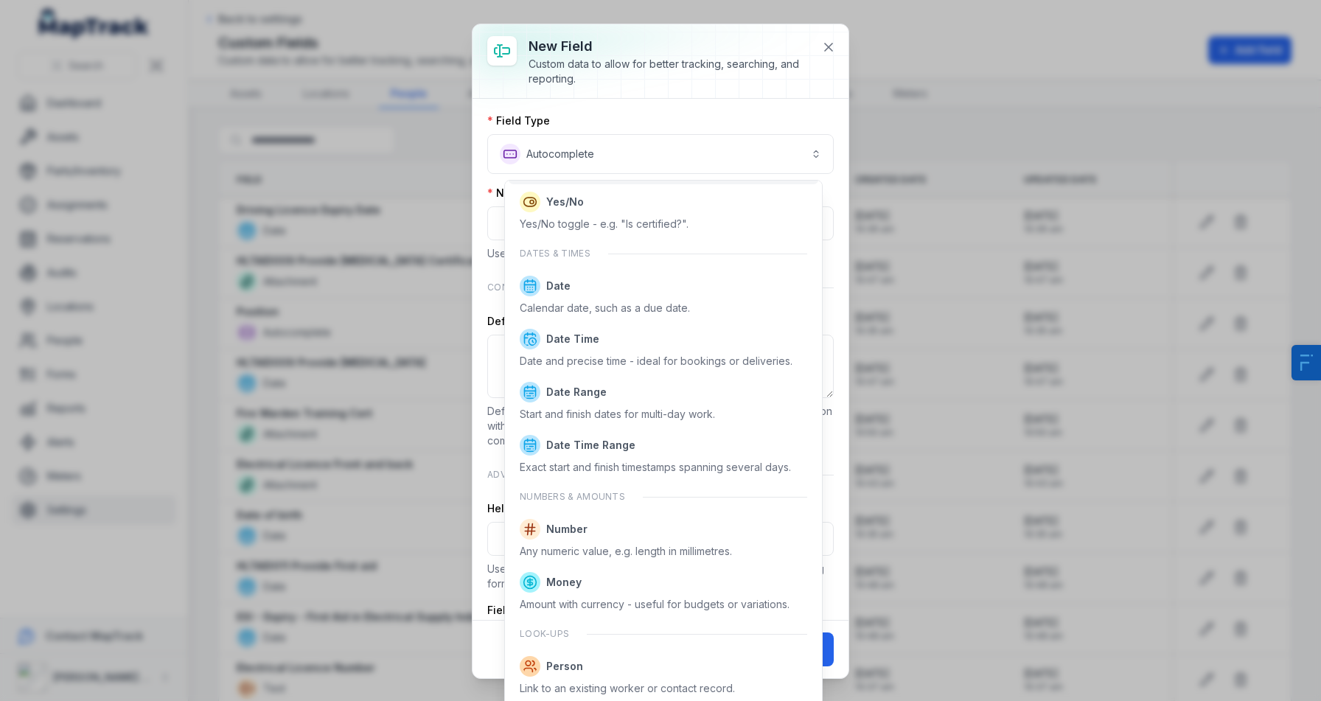
scroll to position [373, 0]
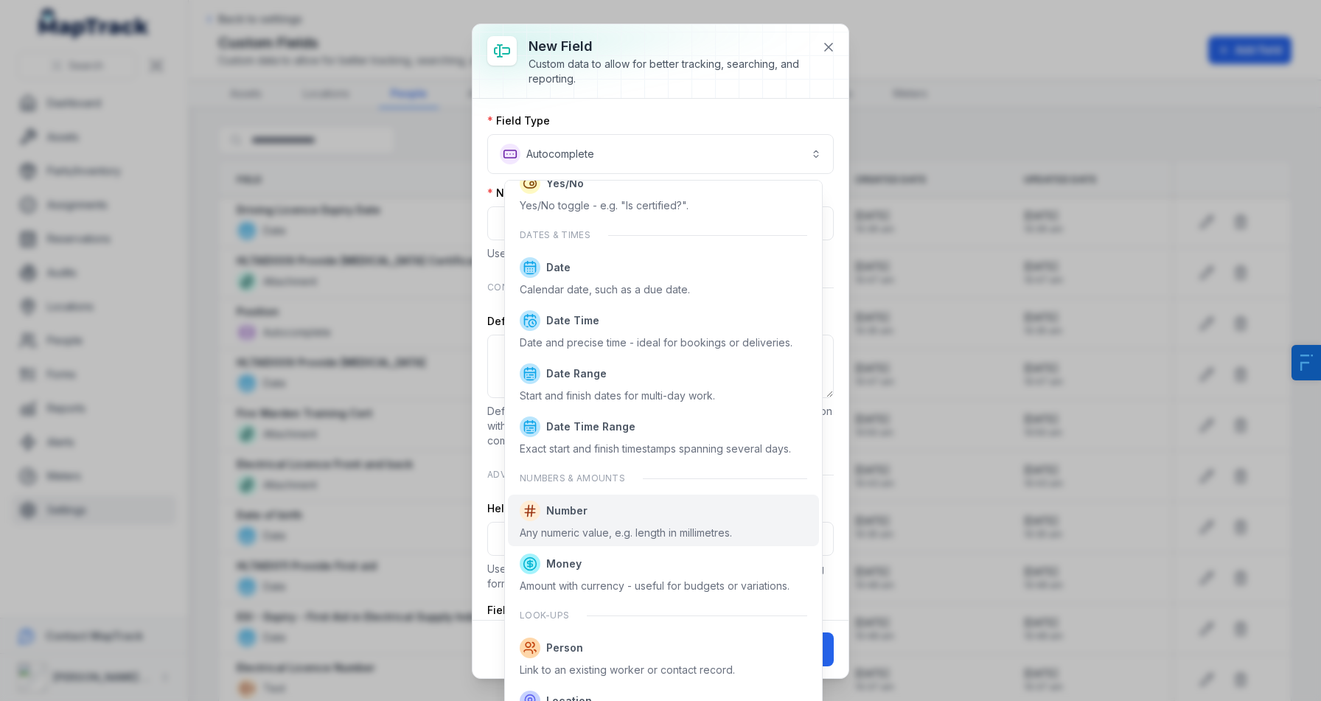
click at [590, 516] on span "Number" at bounding box center [626, 511] width 212 height 21
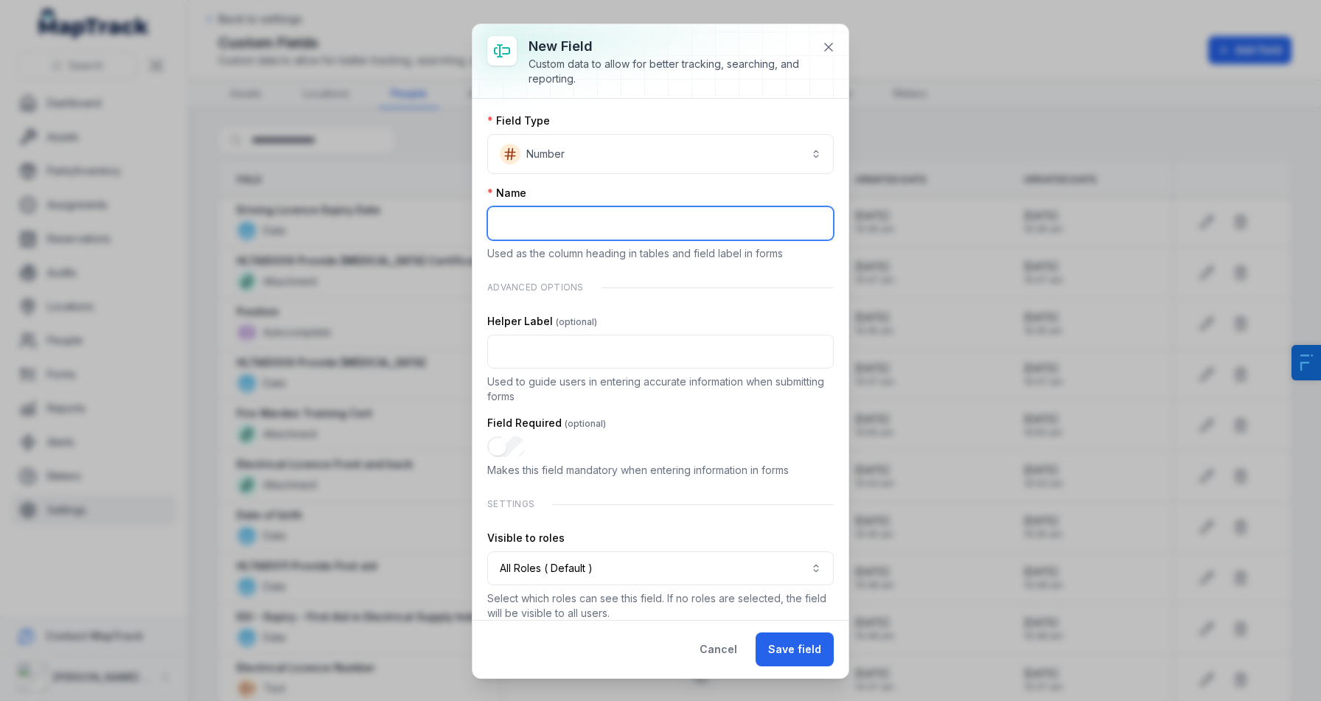
click at [563, 234] on input ":raf:-form-item-label" at bounding box center [660, 223] width 347 height 34
type input "**********"
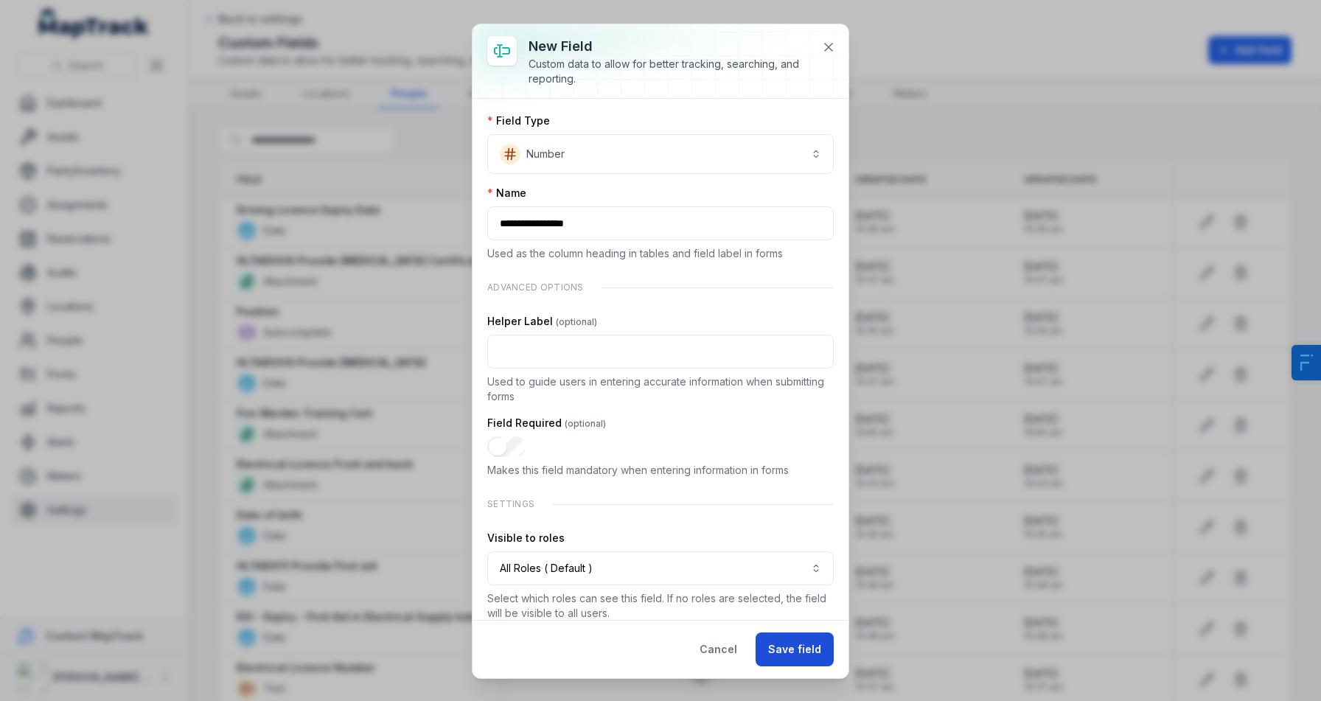
click at [827, 656] on button "Save field" at bounding box center [795, 650] width 78 height 34
